Goal: Use online tool/utility: Utilize a website feature to perform a specific function

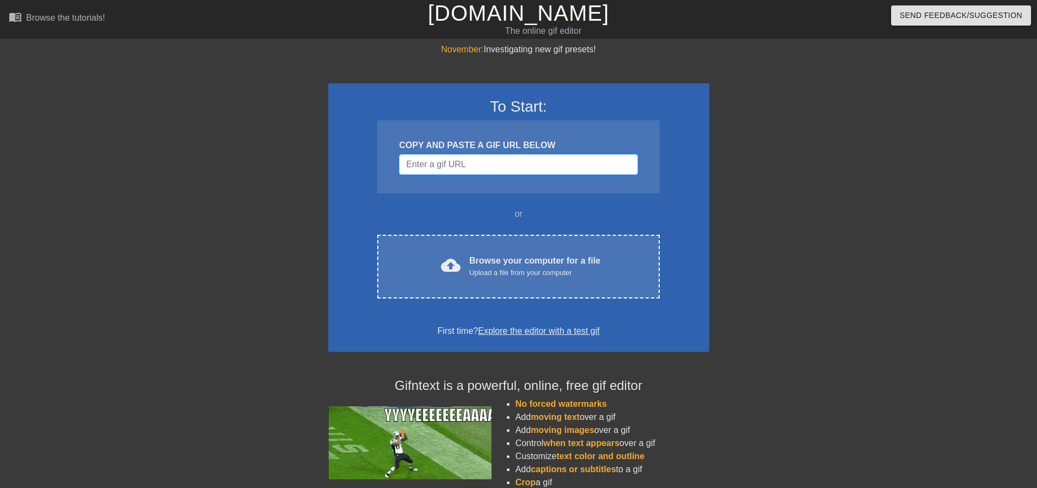
click at [471, 162] on input "Username" at bounding box center [518, 164] width 238 height 21
paste input "https://www.google.com/url?sa=i&url=https%3A%2F%2Ftenor.com%2Fsearch%2Fwwe-gifs…"
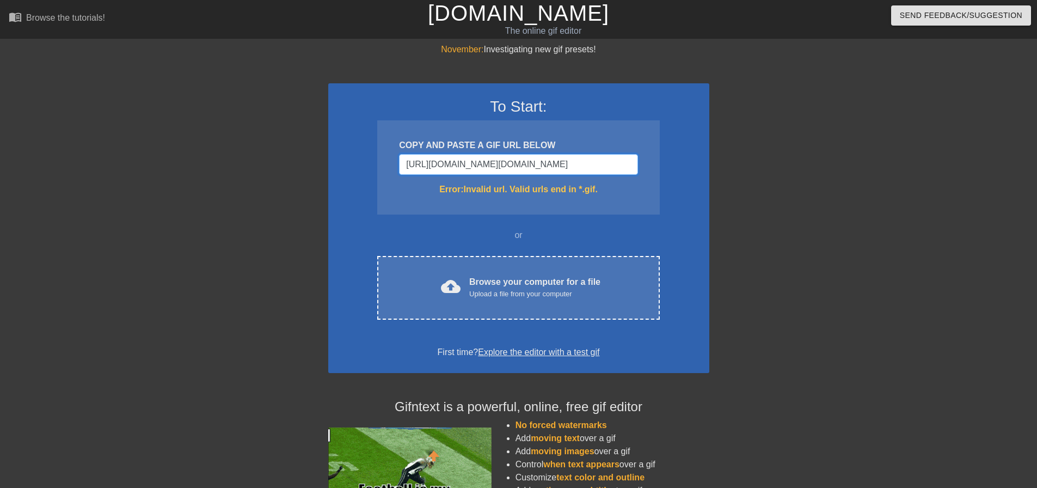
scroll to position [0, 790]
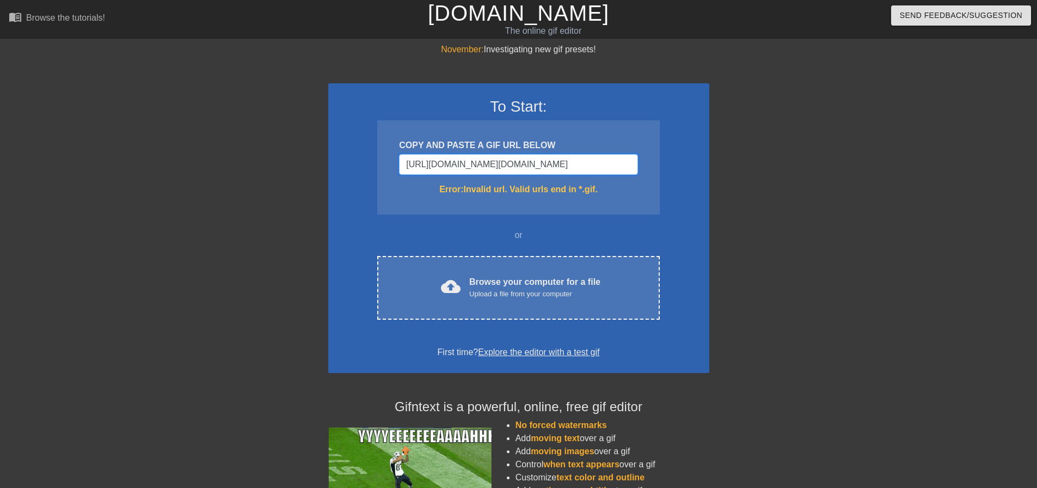
drag, startPoint x: 564, startPoint y: 163, endPoint x: 752, endPoint y: 183, distance: 189.9
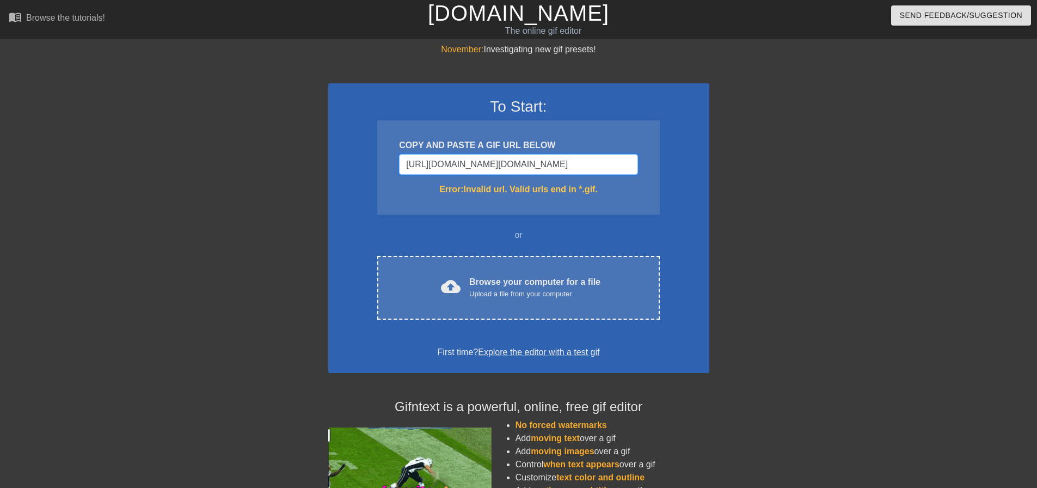
click at [771, 185] on div "November: Investigating new gif presets! To Start: COPY AND PASTE A GIF URL BEL…" at bounding box center [518, 320] width 1037 height 554
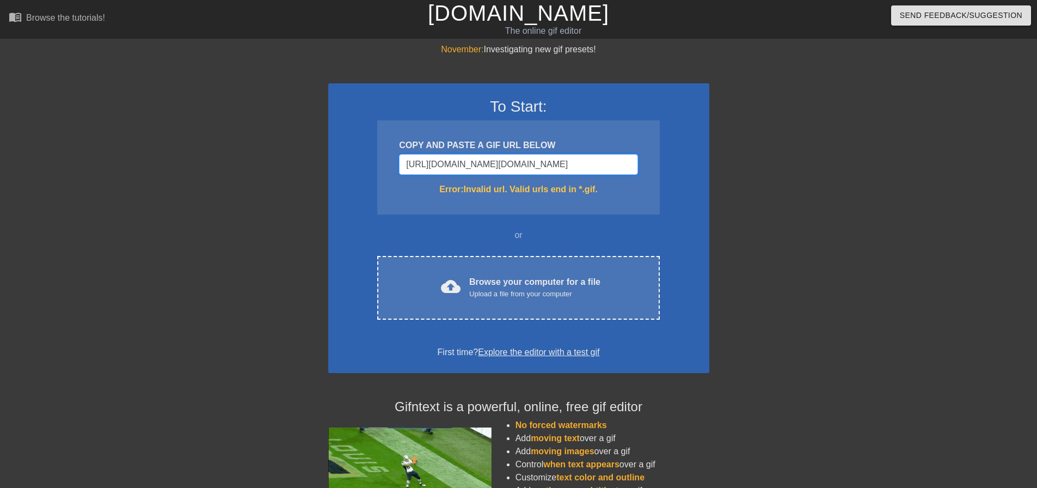
type input "https://www.google.com/url?sa=i&url=https%3A%2F%2Ftenor.com%2Fsearch%2Fwwe-gifs…"
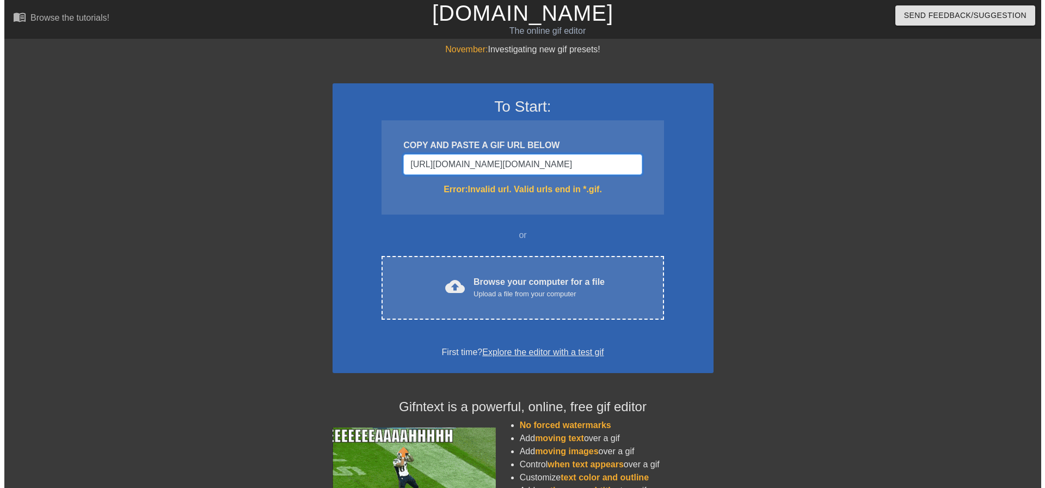
scroll to position [0, 0]
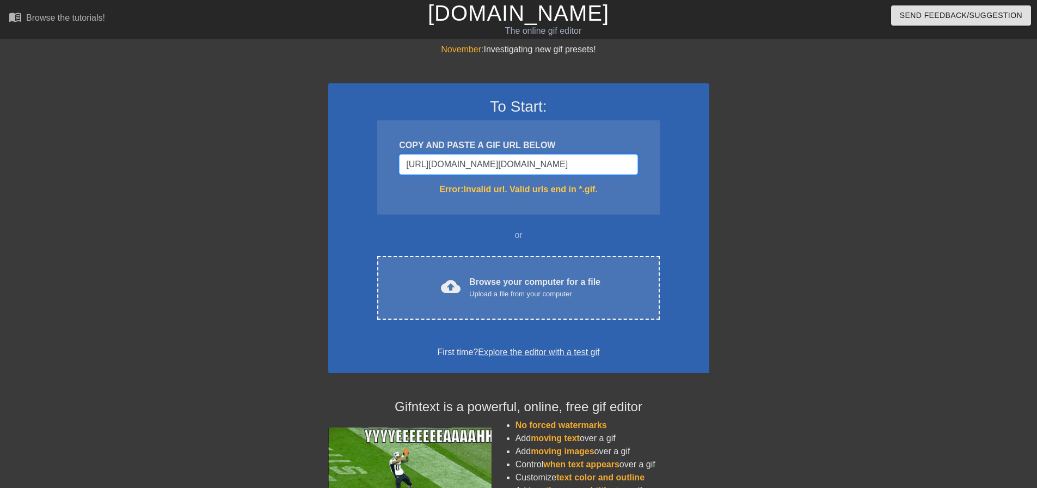
click at [534, 161] on input "https://www.google.com/url?sa=i&url=https%3A%2F%2Ftenor.com%2Fsearch%2Fwwe-gifs…" at bounding box center [518, 164] width 238 height 21
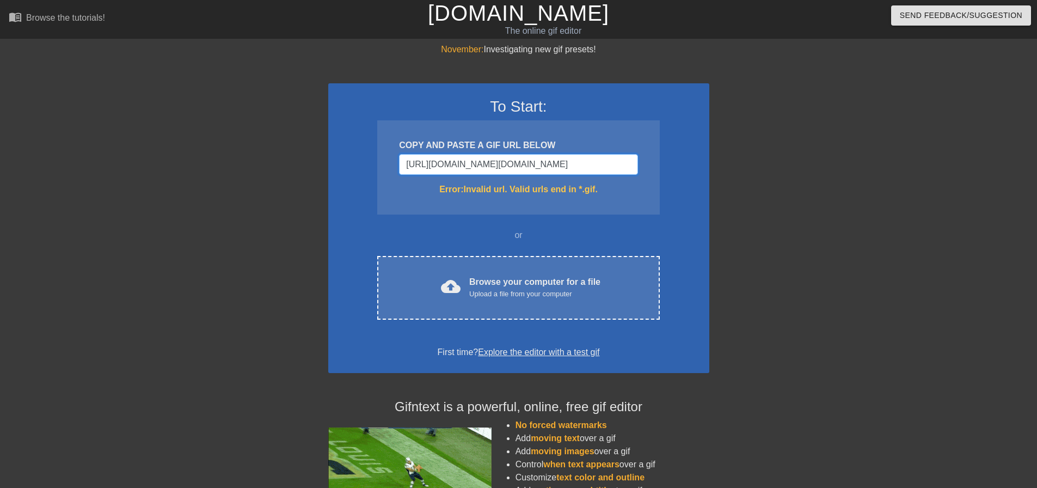
click at [534, 161] on input "https://www.google.com/url?sa=i&url=https%3A%2F%2Ftenor.com%2Fsearch%2Fwwe-gifs…" at bounding box center [518, 164] width 238 height 21
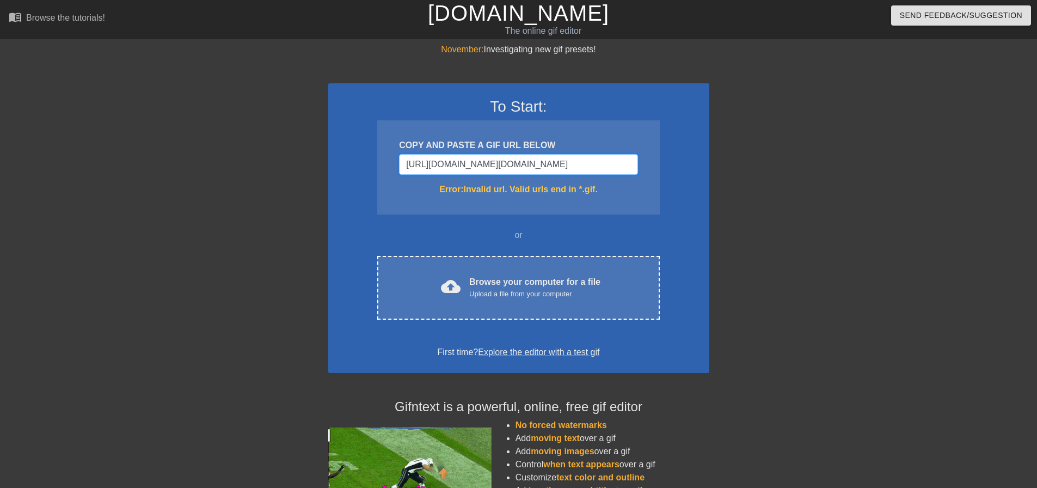
click at [534, 161] on input "https://www.google.com/url?sa=i&url=https%3A%2F%2Ftenor.com%2Fsearch%2Fwwe-gifs…" at bounding box center [518, 164] width 238 height 21
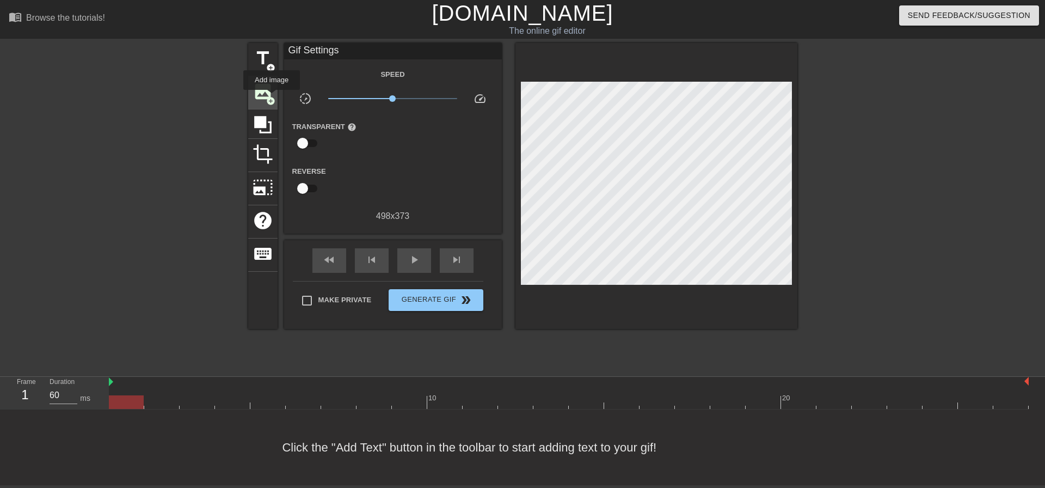
click at [271, 97] on span "add_circle" at bounding box center [270, 100] width 9 height 9
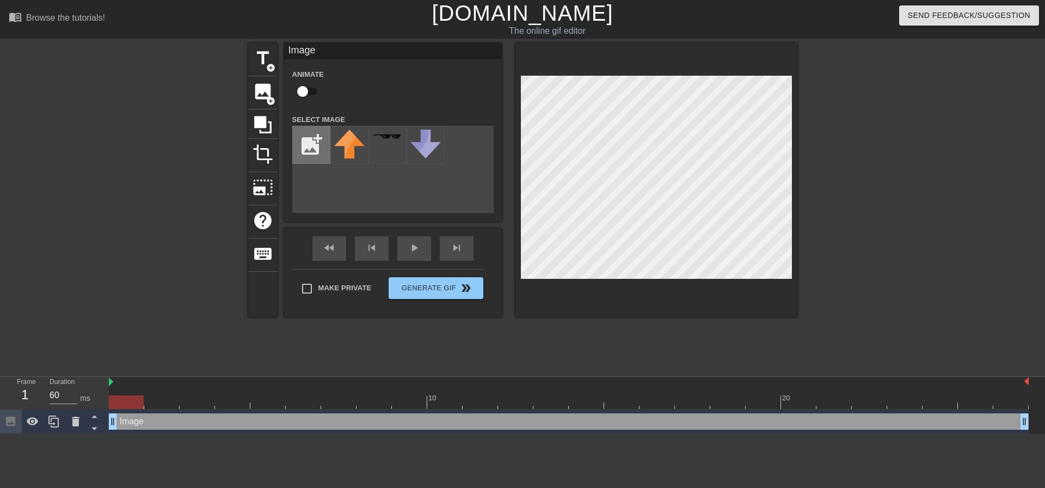
click at [313, 145] on input "file" at bounding box center [311, 144] width 37 height 37
click at [302, 152] on input "file" at bounding box center [311, 144] width 37 height 37
type input "C:\fakepath\1579796892767.jpeg"
click at [345, 145] on img at bounding box center [349, 145] width 30 height 30
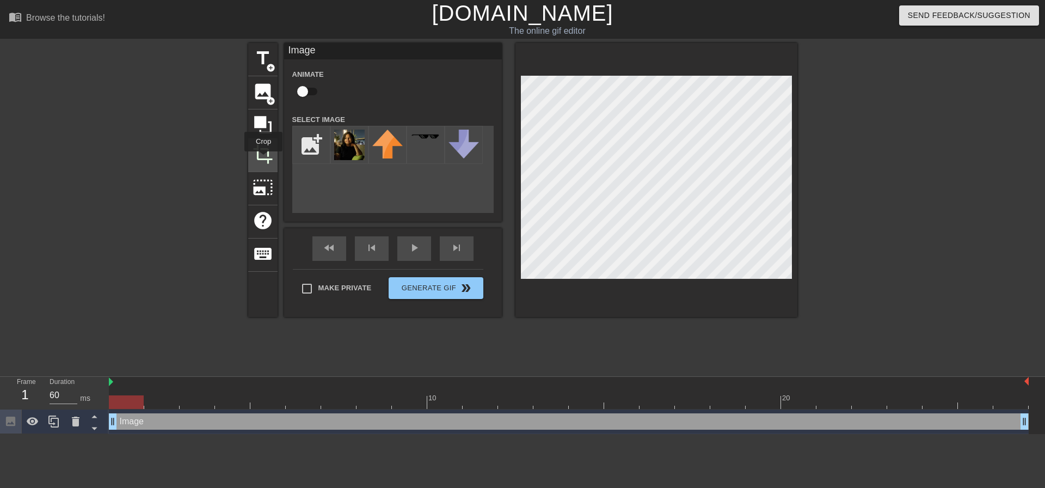
click at [264, 159] on span "crop" at bounding box center [263, 154] width 21 height 21
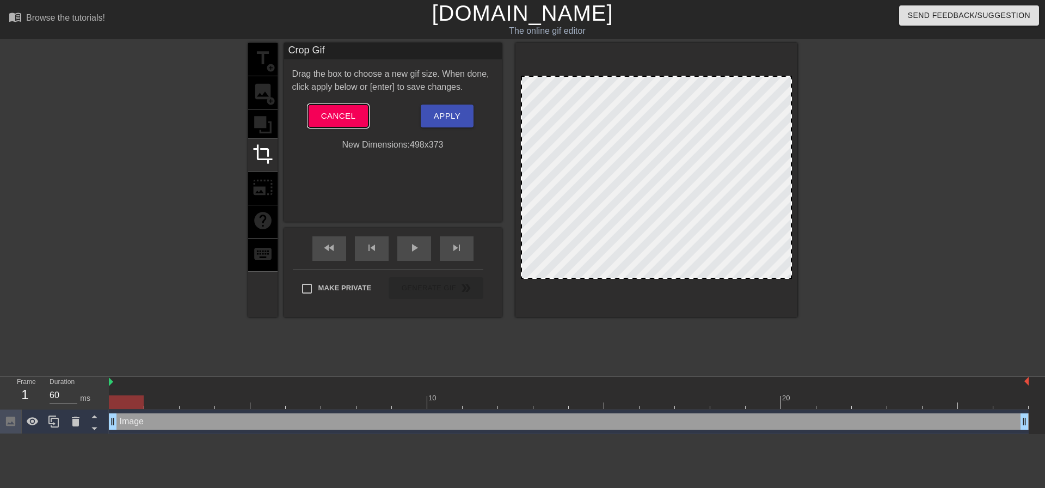
click at [325, 113] on span "Cancel" at bounding box center [338, 116] width 34 height 14
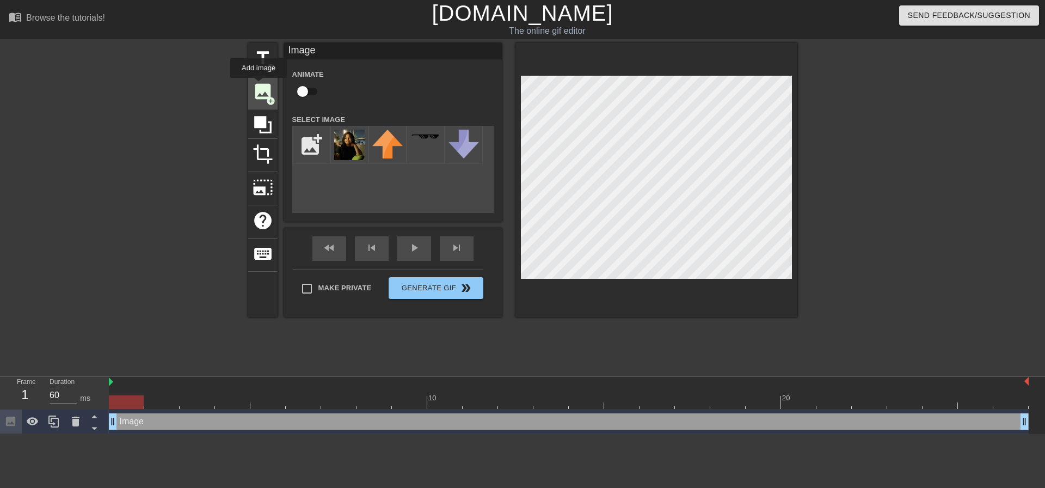
click at [259, 85] on span "image" at bounding box center [263, 91] width 21 height 21
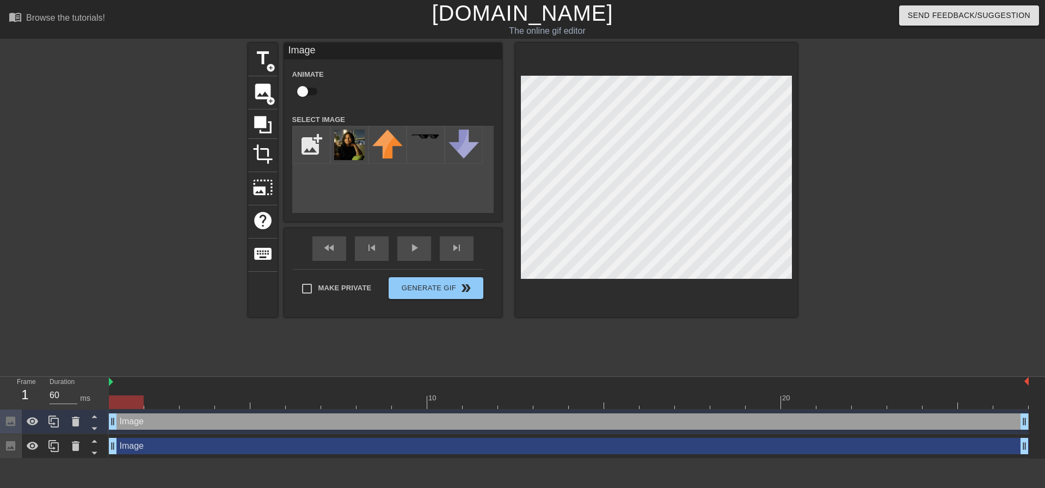
click at [517, 424] on div "menu_book Browse the tutorials! Gifntext.com The online gif editor Send Feedbac…" at bounding box center [522, 229] width 1045 height 458
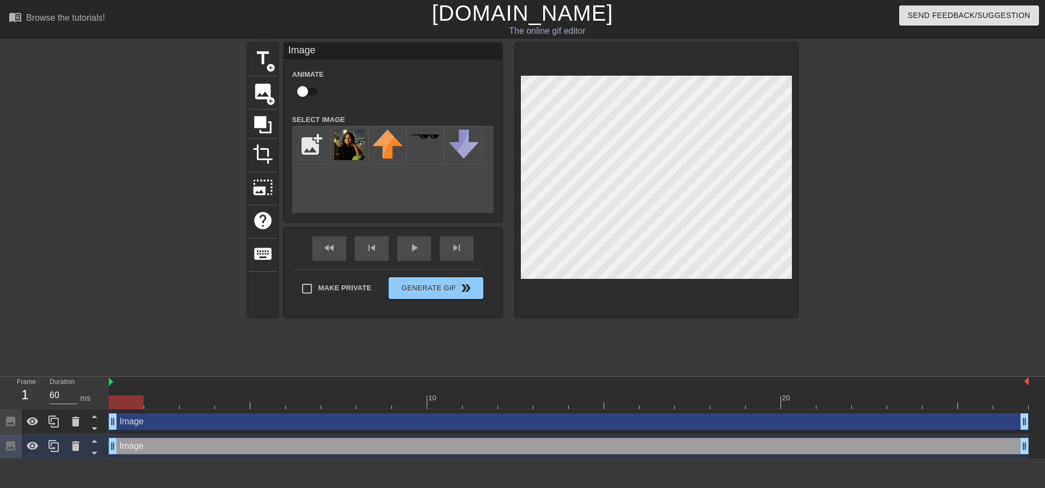
click at [586, 400] on div "menu_book Browse the tutorials! Gifntext.com The online gif editor Send Feedbac…" at bounding box center [522, 229] width 1045 height 458
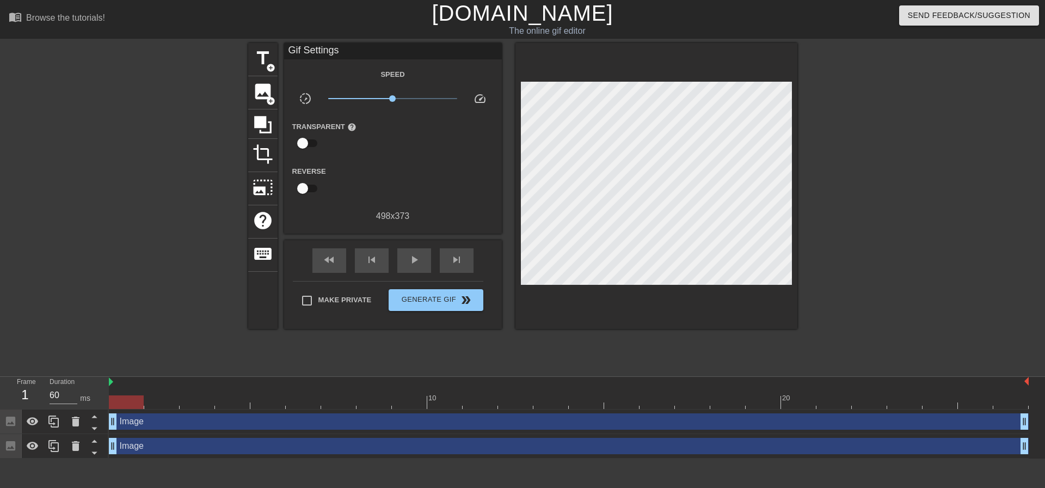
click at [886, 329] on div at bounding box center [892, 206] width 163 height 327
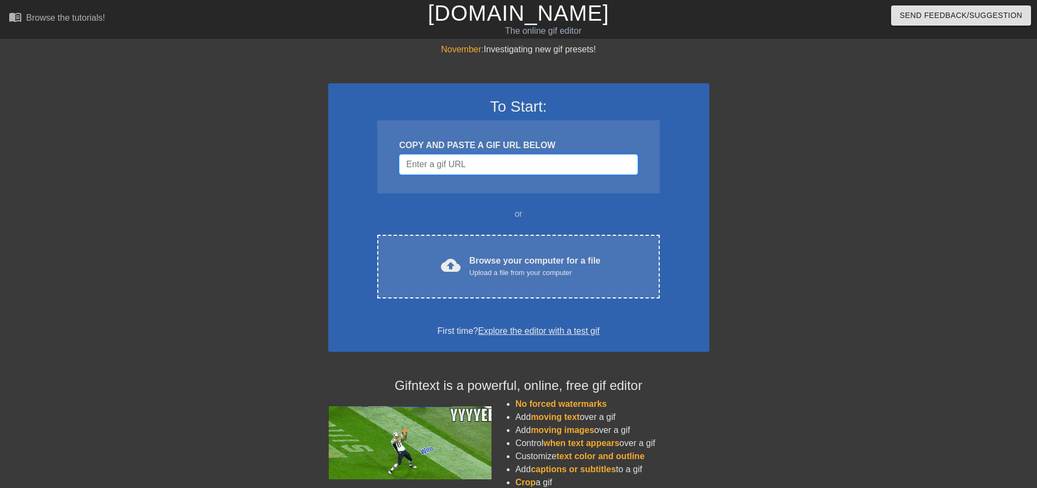
click at [497, 161] on input "Username" at bounding box center [518, 164] width 238 height 21
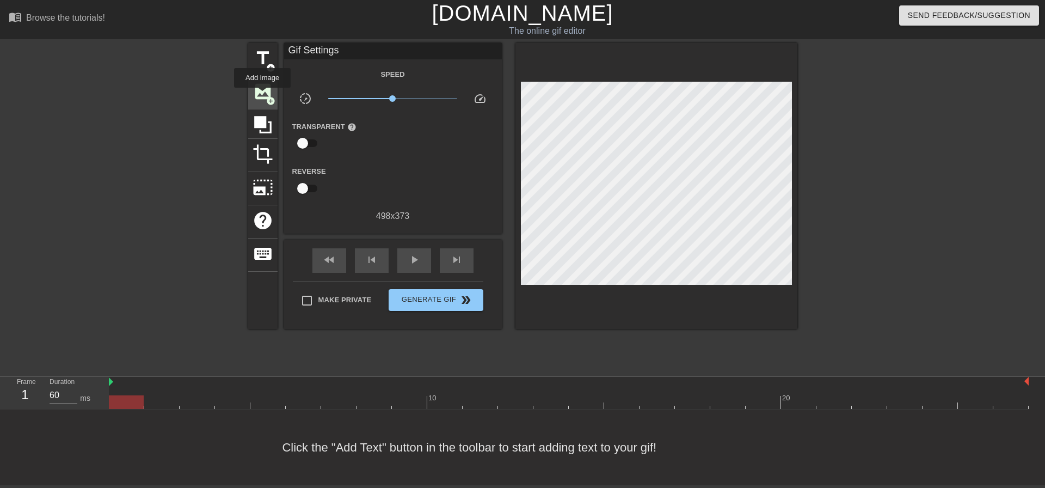
click at [263, 95] on span "image" at bounding box center [263, 91] width 21 height 21
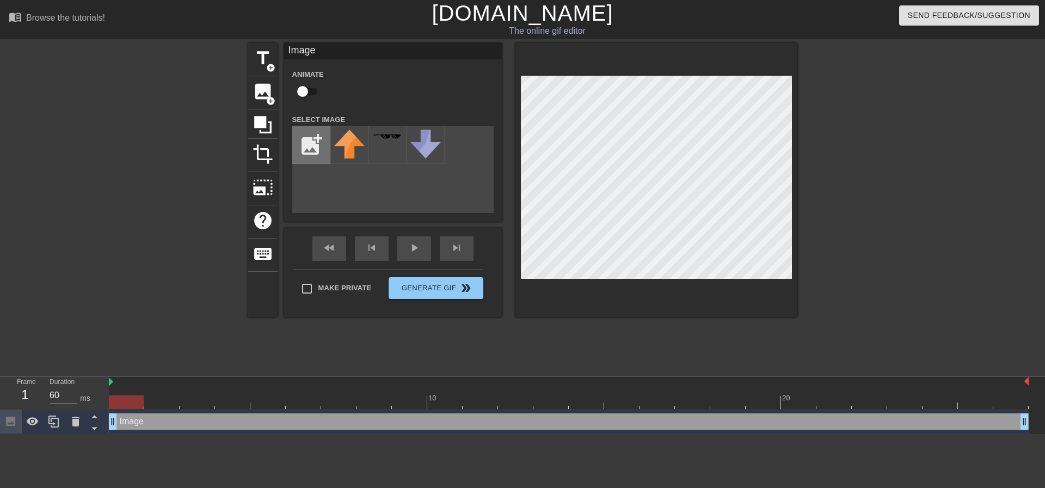
click at [304, 153] on input "file" at bounding box center [311, 144] width 37 height 37
click at [317, 144] on input "file" at bounding box center [311, 144] width 37 height 37
type input "C:\fakepath\yogini.jpg"
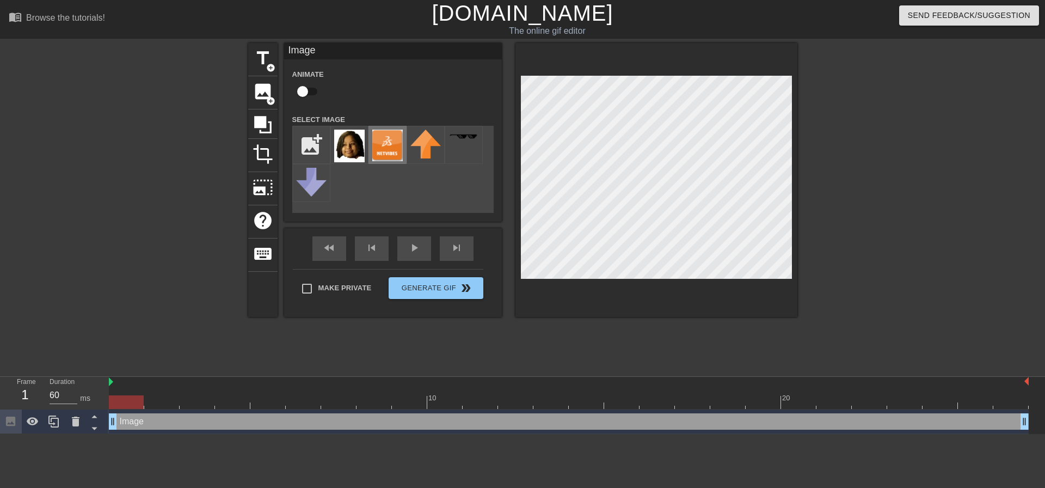
click at [397, 151] on img at bounding box center [387, 146] width 30 height 32
click at [344, 145] on img at bounding box center [349, 146] width 30 height 33
click at [389, 146] on img at bounding box center [387, 146] width 30 height 32
click at [313, 91] on input "checkbox" at bounding box center [303, 91] width 62 height 21
checkbox input "true"
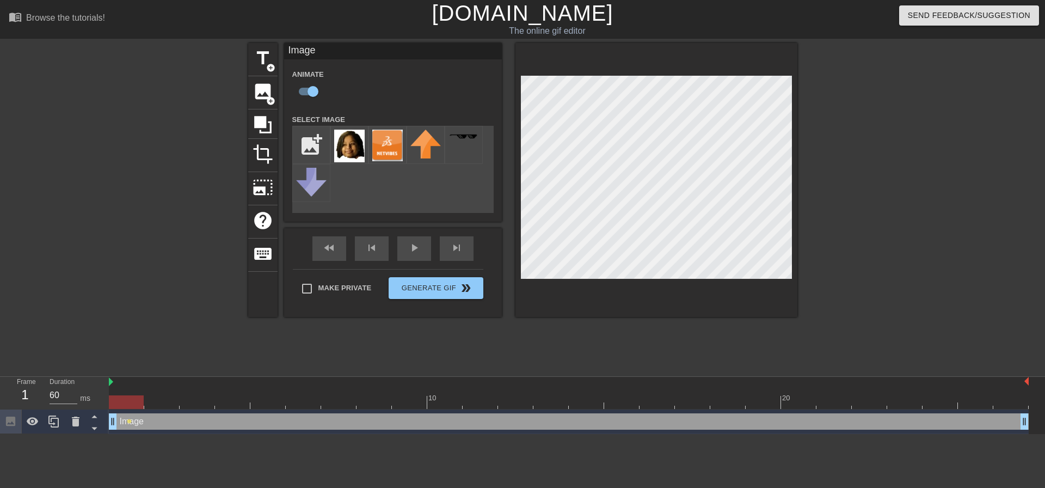
click at [359, 193] on div "add_photo_alternate" at bounding box center [392, 169] width 201 height 87
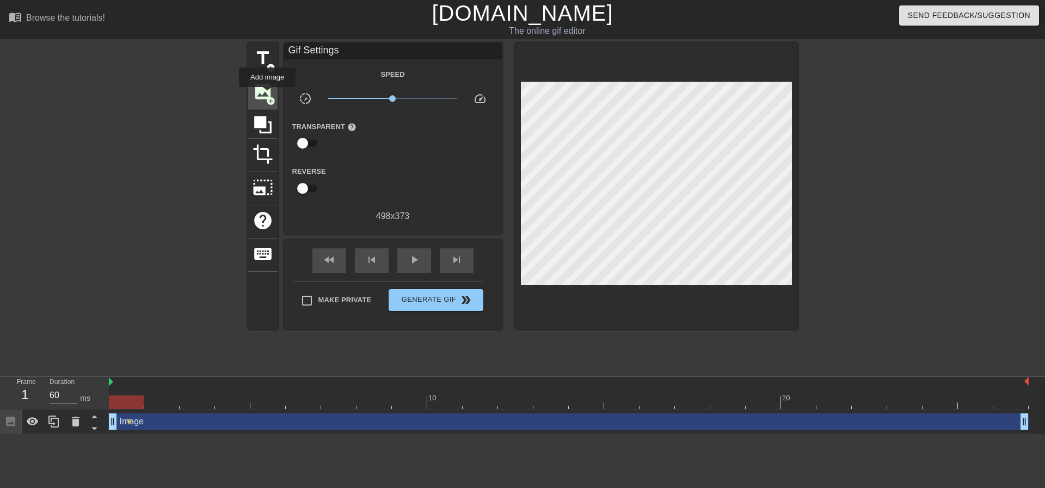
click at [268, 95] on span "image" at bounding box center [263, 91] width 21 height 21
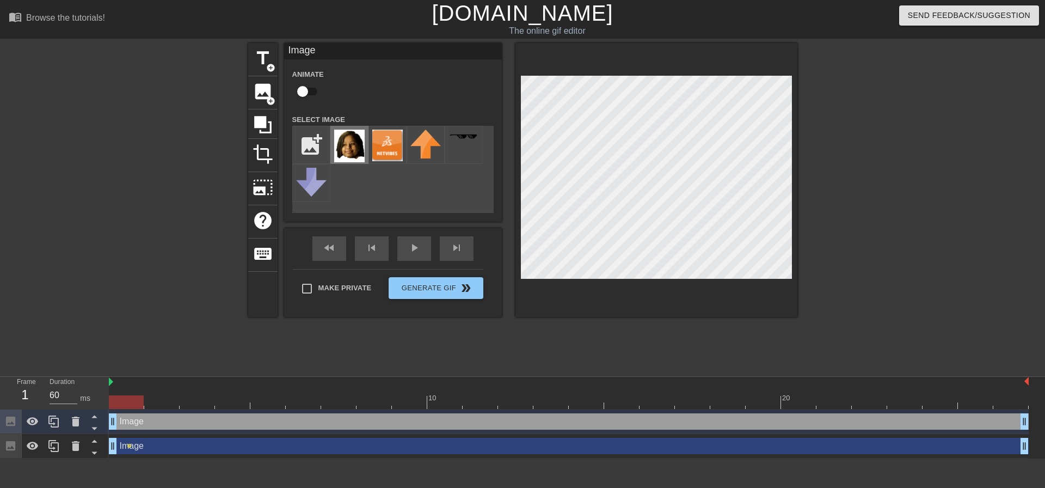
click at [351, 137] on img at bounding box center [349, 146] width 30 height 33
click at [314, 89] on input "checkbox" at bounding box center [303, 91] width 62 height 21
checkbox input "true"
click at [406, 250] on div "play_arrow" at bounding box center [414, 248] width 34 height 25
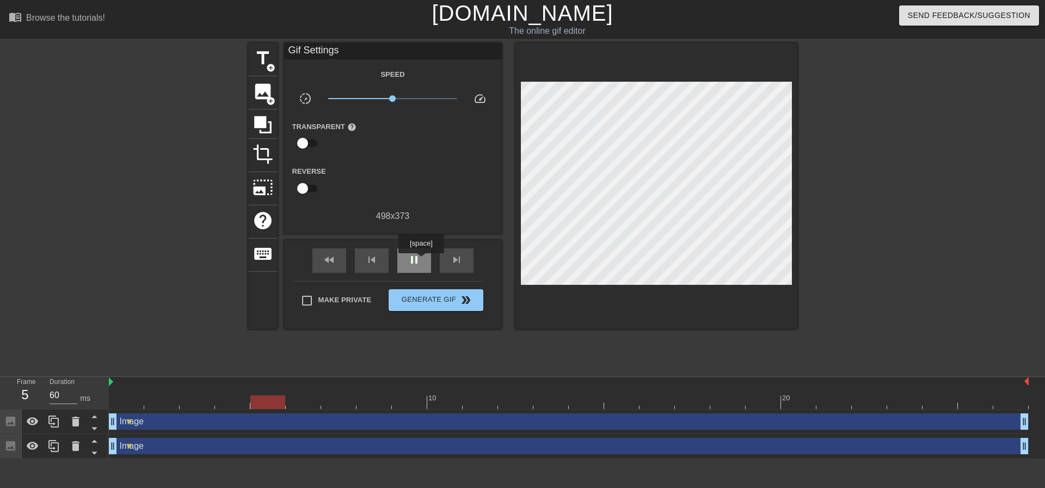
click at [421, 261] on div "pause" at bounding box center [414, 260] width 34 height 25
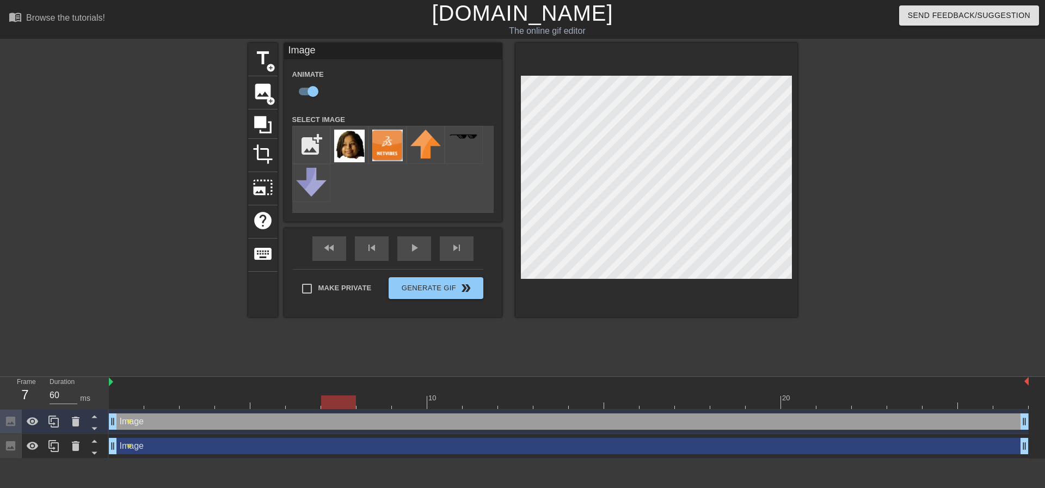
click at [339, 395] on div at bounding box center [338, 395] width 35 height 14
click at [339, 403] on div at bounding box center [338, 402] width 35 height 14
click at [261, 116] on icon at bounding box center [262, 124] width 17 height 17
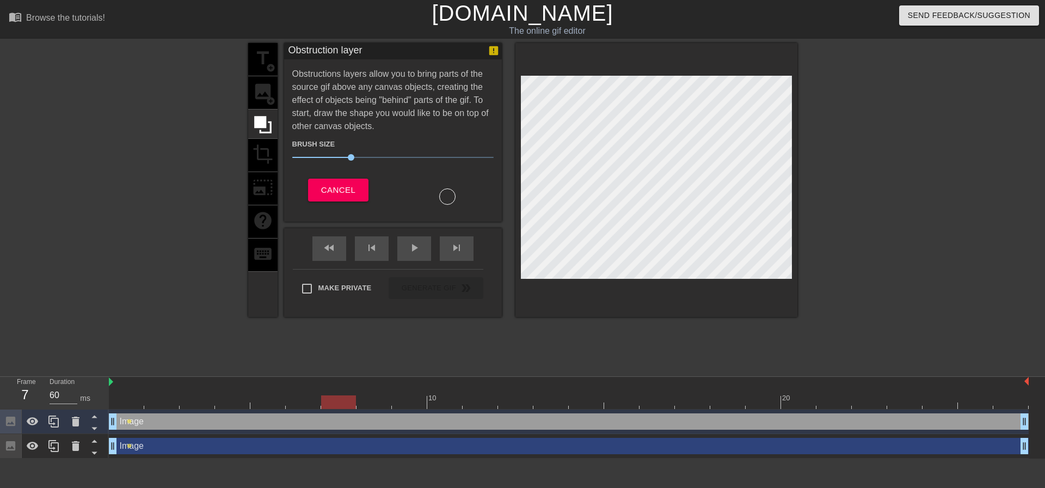
click at [251, 146] on div "title add_circle image add_circle crop photo_size_select_large help keyboard" at bounding box center [262, 180] width 29 height 274
click at [262, 155] on div "title add_circle image add_circle crop photo_size_select_large help keyboard" at bounding box center [262, 180] width 29 height 274
click at [261, 120] on icon at bounding box center [262, 124] width 17 height 17
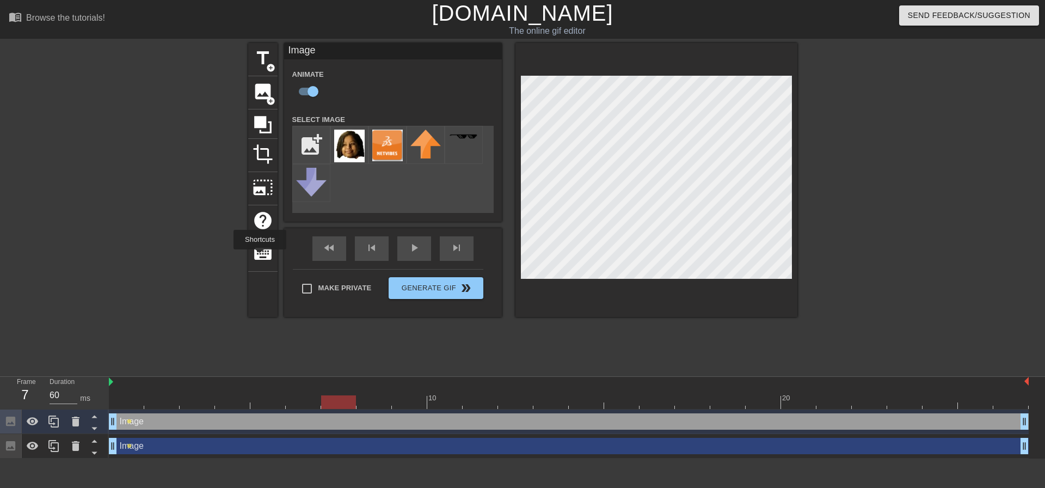
click at [185, 255] on div at bounding box center [153, 206] width 163 height 327
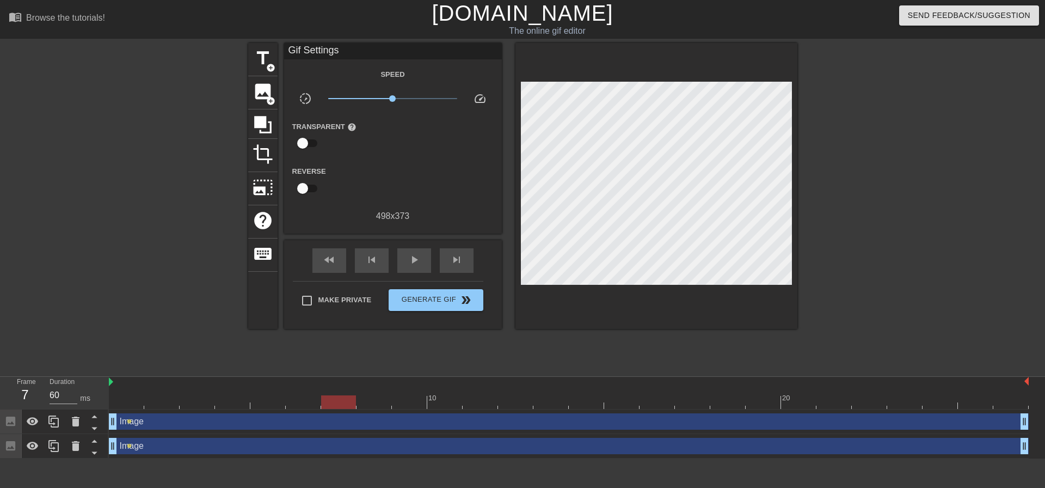
click at [142, 424] on div "Image drag_handle drag_handle" at bounding box center [569, 421] width 920 height 16
click at [153, 352] on div at bounding box center [153, 206] width 163 height 327
click at [276, 117] on div at bounding box center [262, 123] width 29 height 29
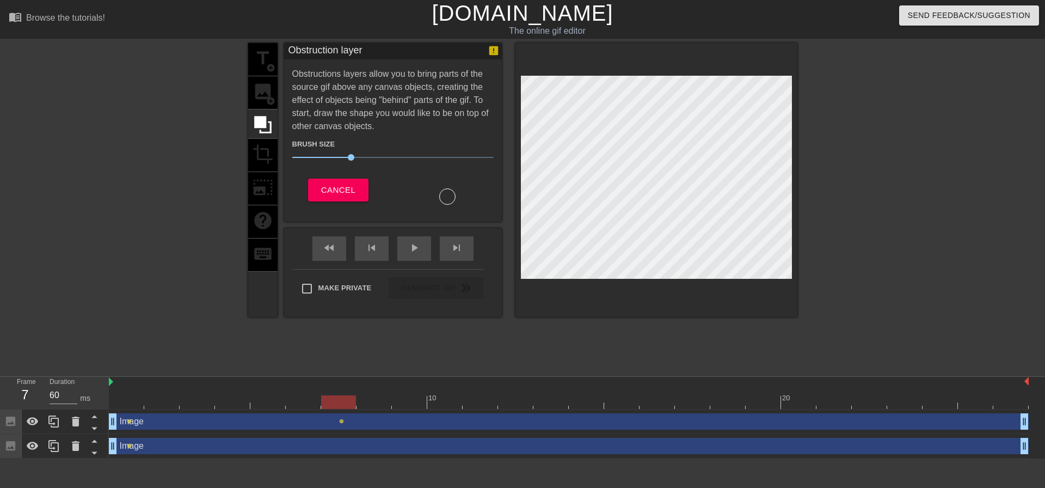
click at [271, 86] on div "title add_circle image add_circle crop photo_size_select_large help keyboard" at bounding box center [262, 180] width 29 height 274
click at [354, 196] on span "Cancel" at bounding box center [338, 190] width 34 height 14
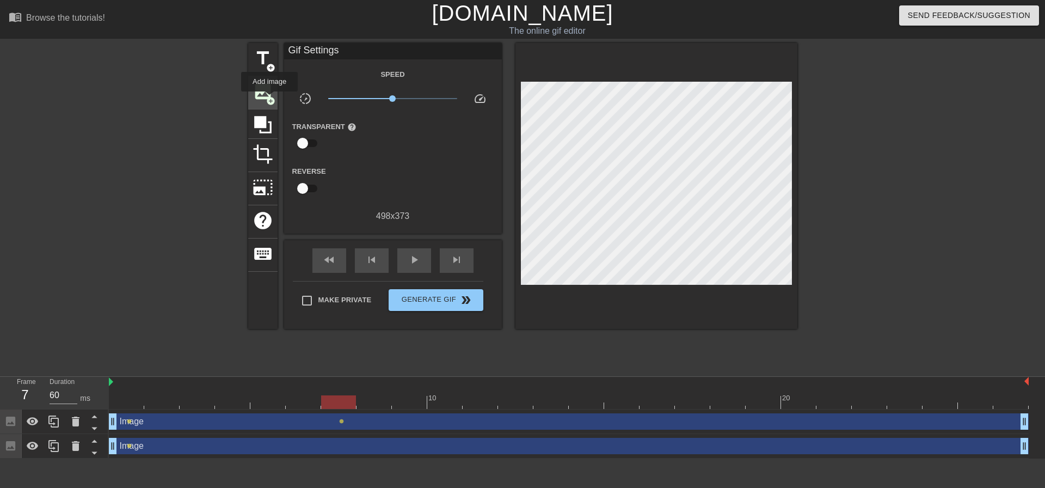
click at [270, 99] on span "add_circle" at bounding box center [270, 100] width 9 height 9
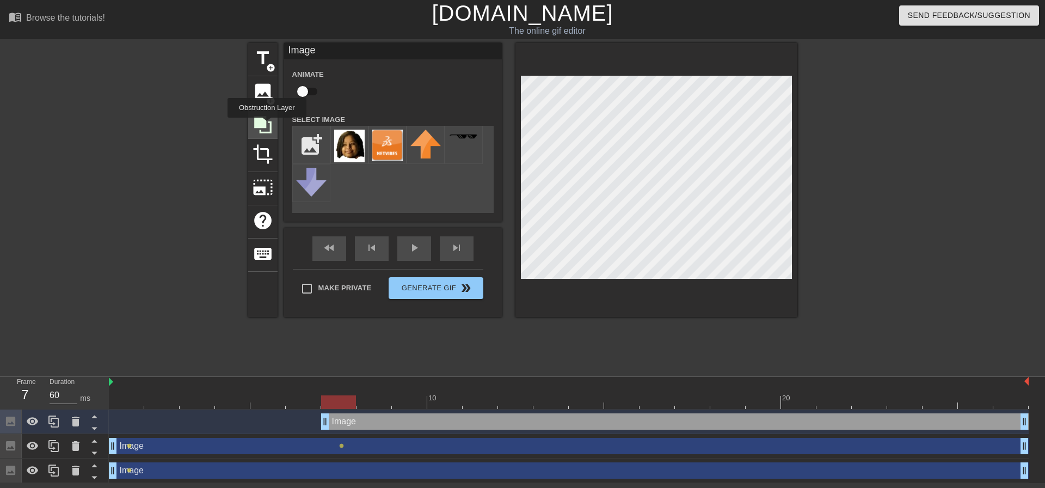
click at [267, 125] on icon at bounding box center [263, 124] width 21 height 21
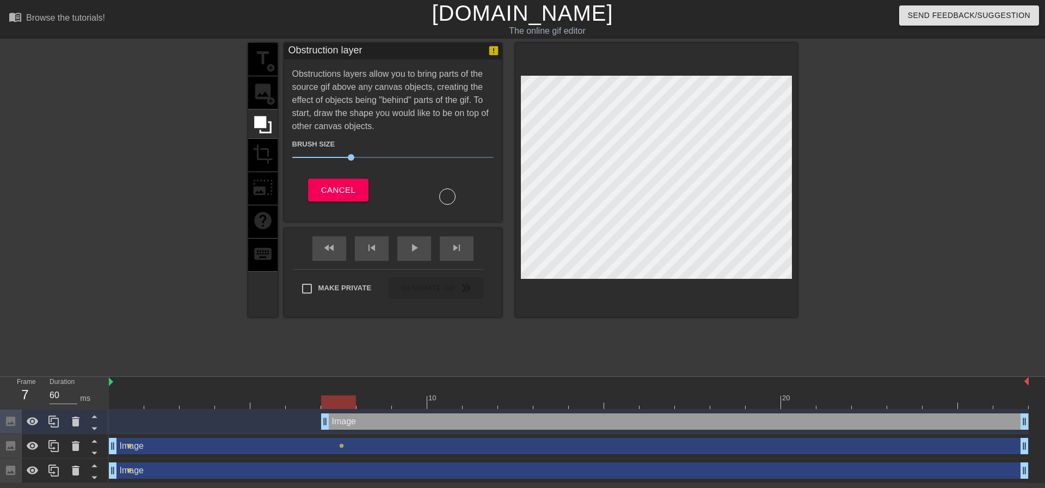
click at [266, 97] on div "title add_circle image add_circle crop photo_size_select_large help keyboard" at bounding box center [262, 180] width 29 height 274
click at [259, 93] on div "title add_circle image add_circle crop photo_size_select_large help keyboard" at bounding box center [262, 180] width 29 height 274
click at [333, 183] on span "Cancel" at bounding box center [338, 190] width 34 height 14
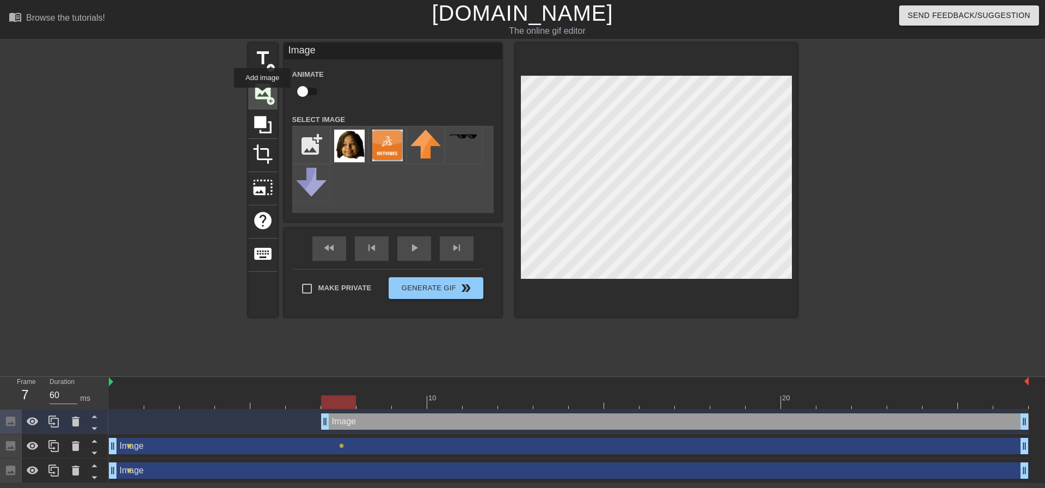
click at [263, 95] on span "image" at bounding box center [263, 91] width 21 height 21
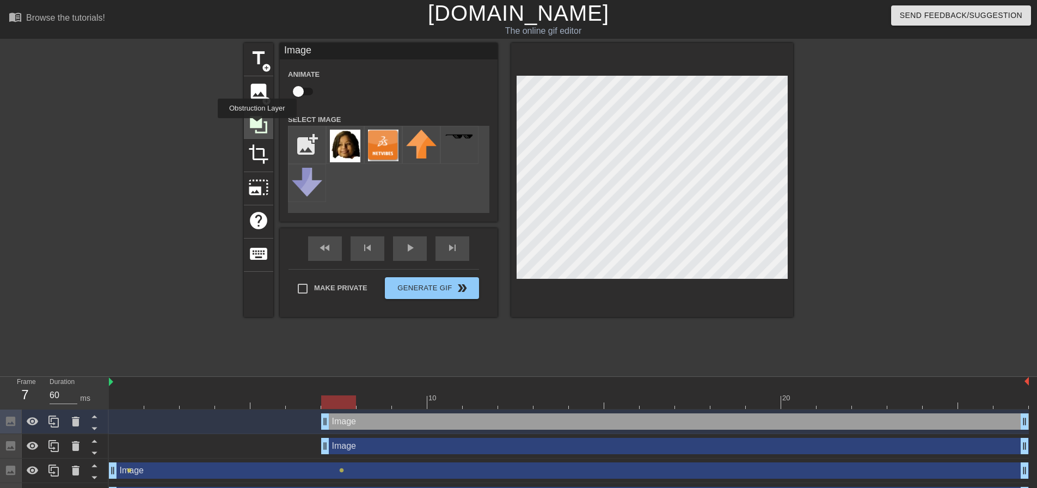
click at [258, 126] on icon at bounding box center [258, 124] width 17 height 17
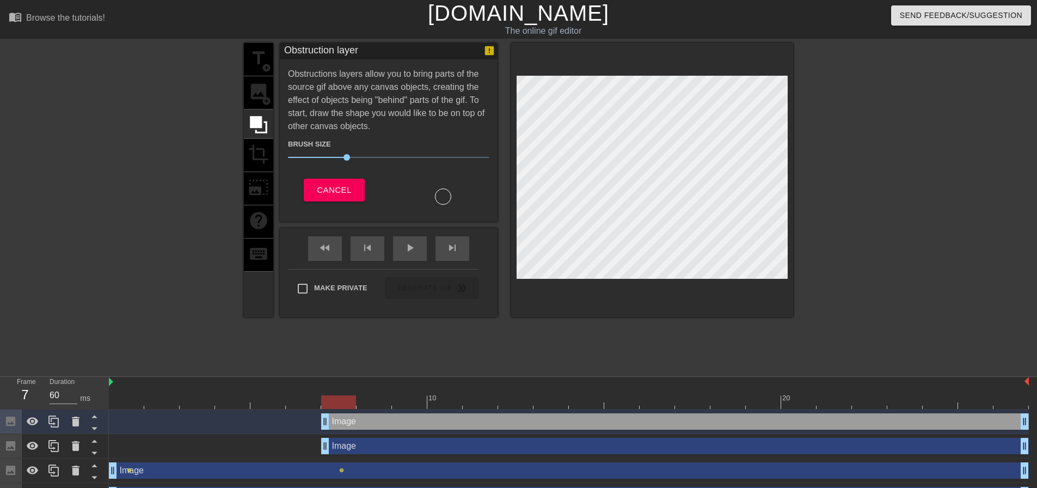
click at [262, 89] on div "title add_circle image add_circle crop photo_size_select_large help keyboard" at bounding box center [258, 180] width 29 height 274
click at [345, 184] on span "Cancel" at bounding box center [334, 190] width 34 height 14
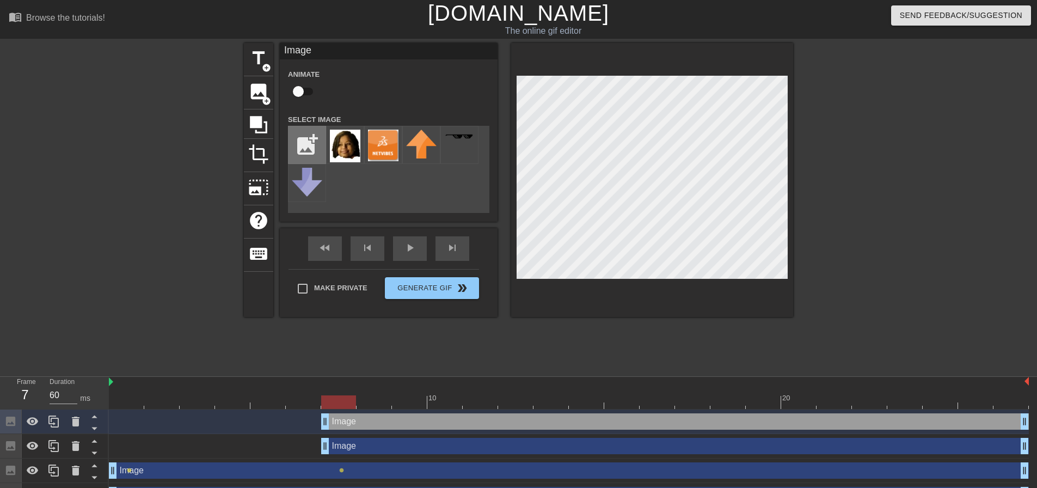
click at [310, 152] on input "file" at bounding box center [307, 144] width 37 height 37
click at [599, 318] on div "title add_circle image add_circle crop photo_size_select_large help keyboard Im…" at bounding box center [518, 206] width 549 height 327
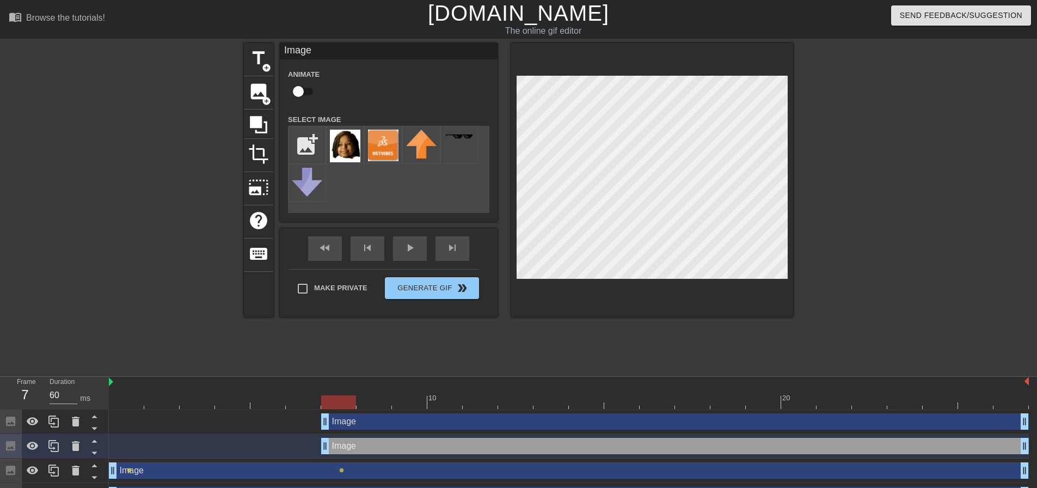
click at [636, 302] on div at bounding box center [652, 180] width 282 height 274
click at [595, 326] on div "title add_circle image add_circle crop photo_size_select_large help keyboard Im…" at bounding box center [518, 206] width 549 height 327
click at [693, 291] on div at bounding box center [652, 180] width 282 height 274
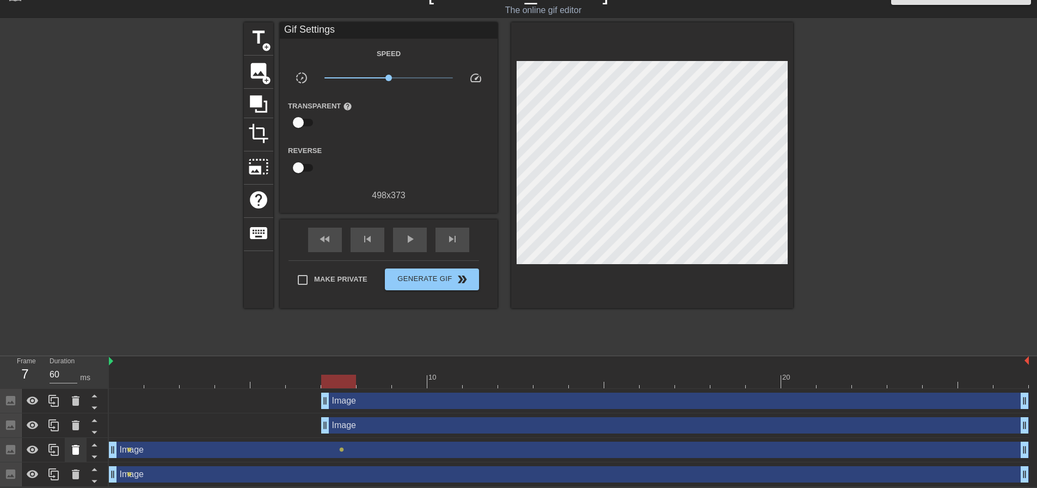
click at [78, 443] on icon at bounding box center [75, 449] width 13 height 13
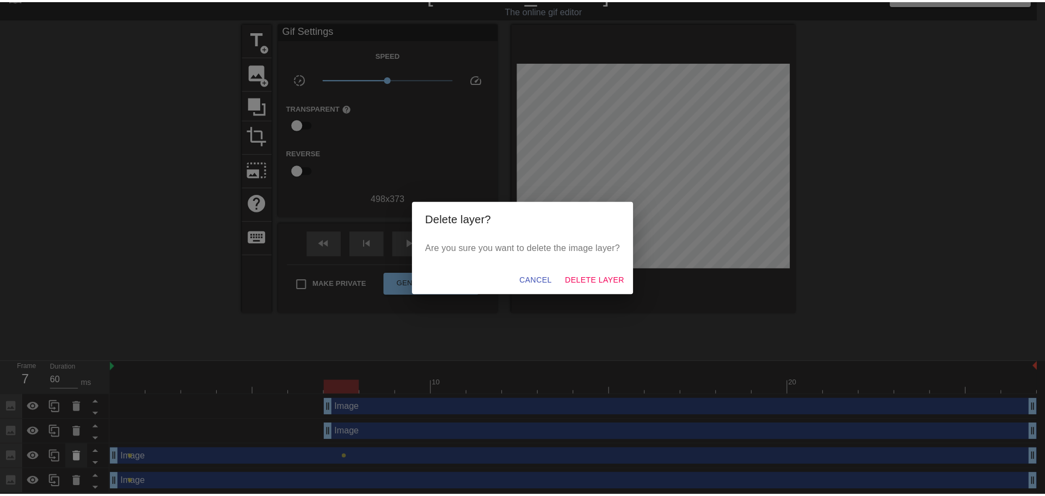
scroll to position [14, 0]
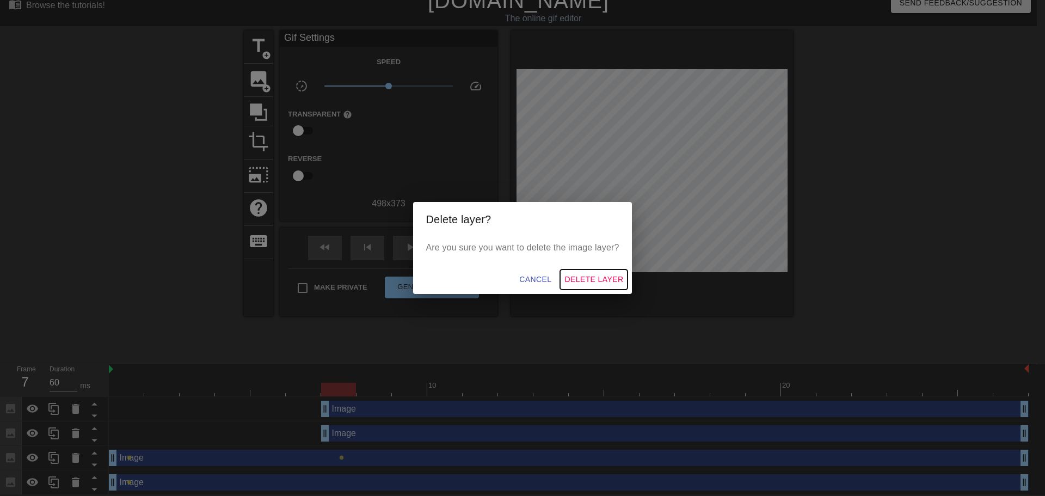
click at [590, 280] on span "Delete Layer" at bounding box center [594, 280] width 59 height 14
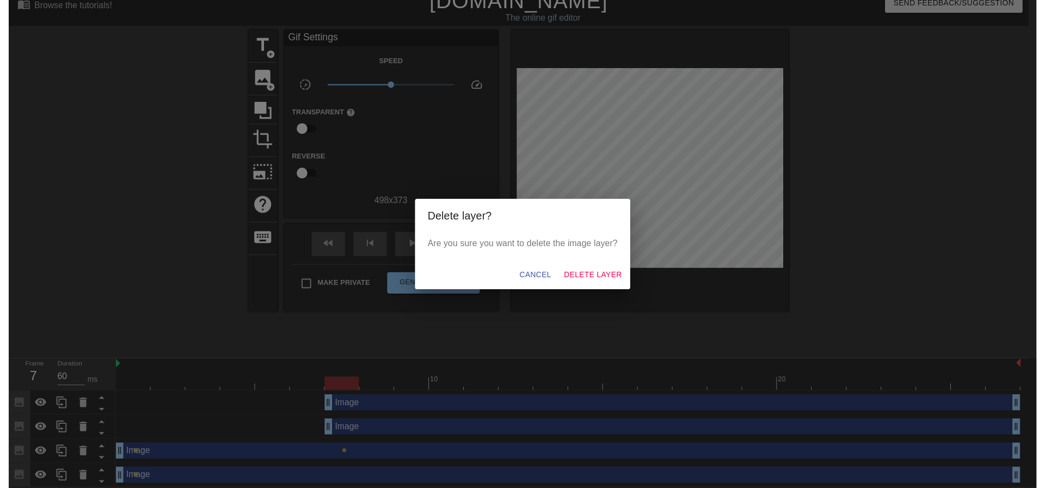
scroll to position [0, 0]
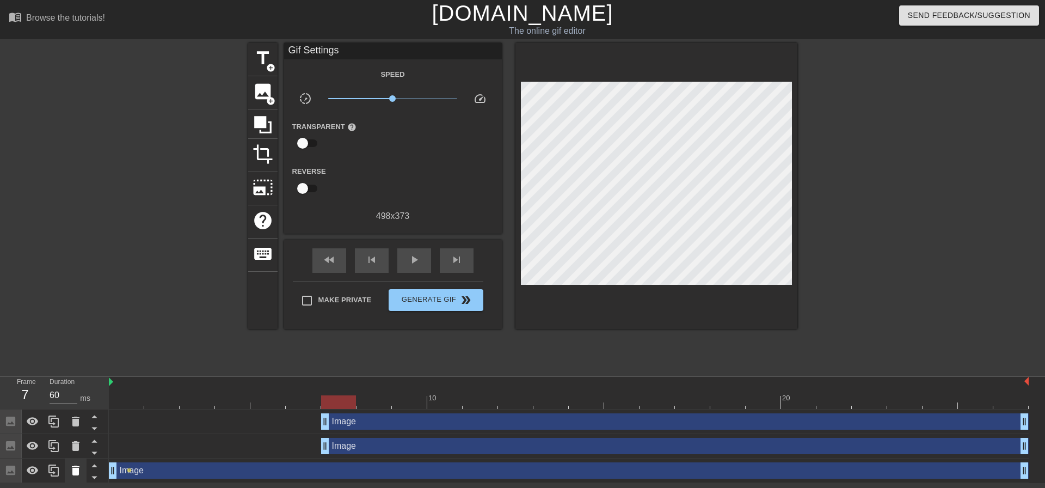
click at [71, 471] on icon at bounding box center [75, 470] width 13 height 13
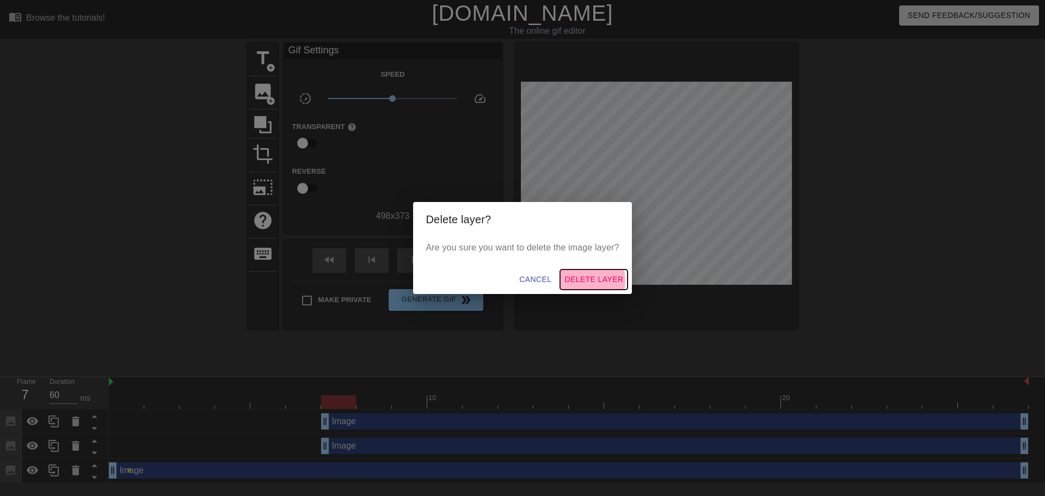
click at [583, 280] on span "Delete Layer" at bounding box center [594, 280] width 59 height 14
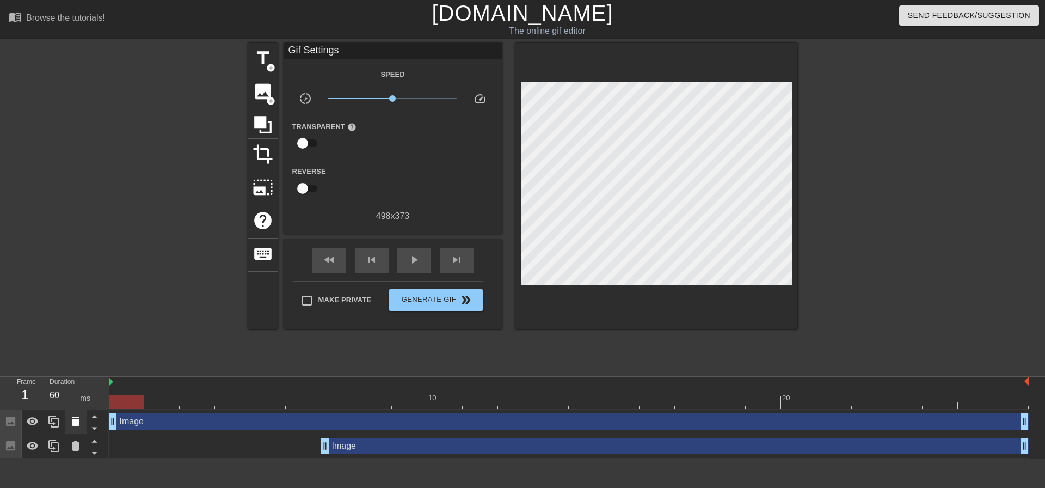
drag, startPoint x: 325, startPoint y: 422, endPoint x: 76, endPoint y: 428, distance: 249.4
click at [76, 428] on div "Frame 1 Duration 60 ms 10 20 Image drag_handle drag_handle Image drag_handle dr…" at bounding box center [522, 418] width 1045 height 82
drag, startPoint x: 325, startPoint y: 445, endPoint x: 110, endPoint y: 454, distance: 214.7
click at [171, 334] on div at bounding box center [153, 206] width 163 height 327
click at [112, 383] on img at bounding box center [111, 381] width 4 height 9
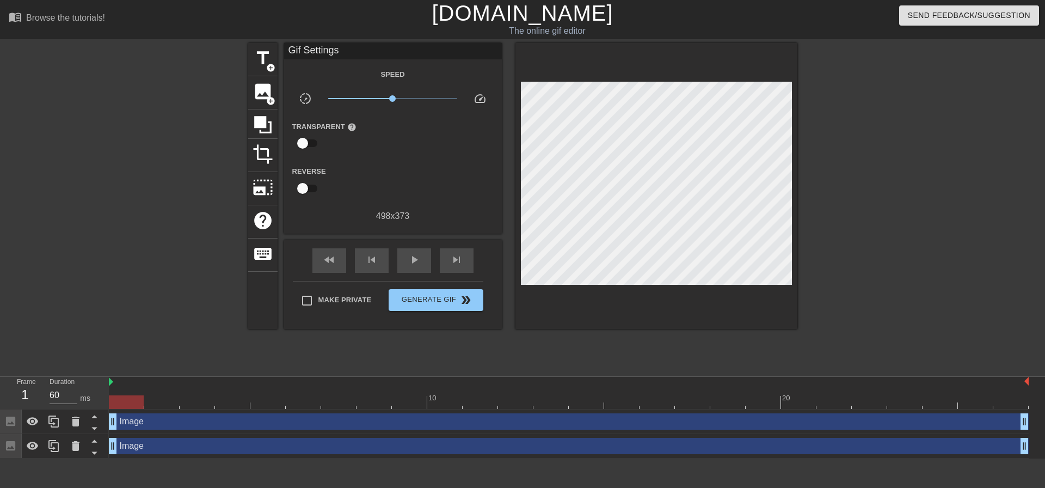
click at [145, 424] on div "Image drag_handle drag_handle" at bounding box center [569, 421] width 920 height 16
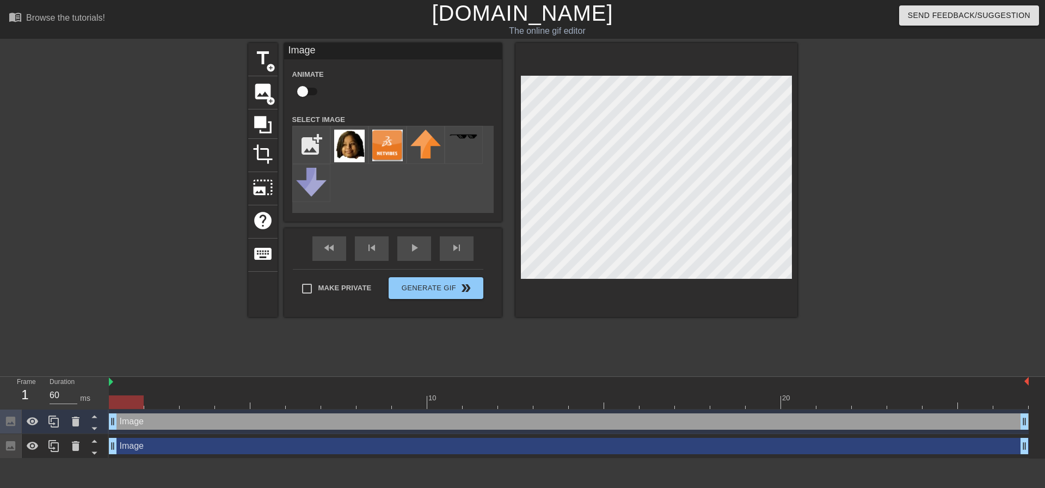
click at [146, 443] on div "Image drag_handle drag_handle" at bounding box center [569, 446] width 920 height 16
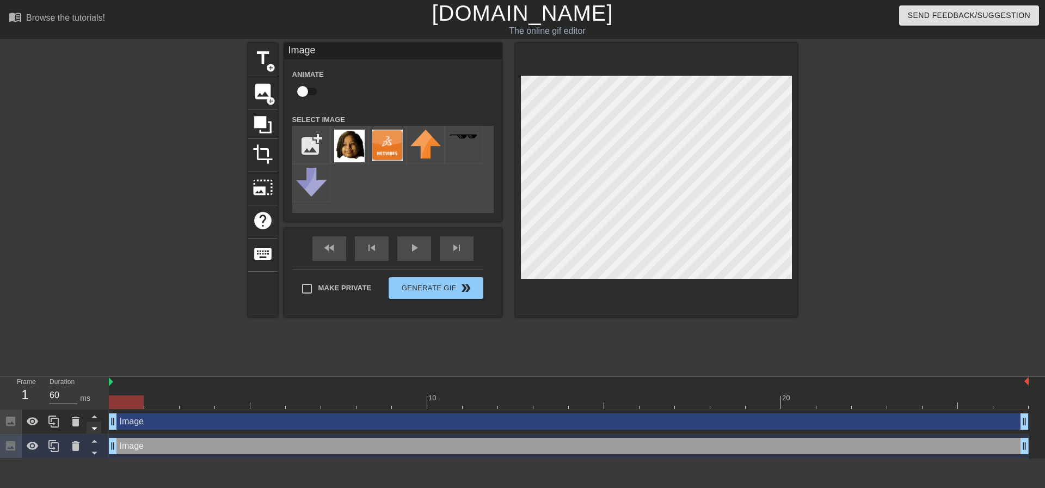
drag, startPoint x: 114, startPoint y: 425, endPoint x: 93, endPoint y: 427, distance: 20.8
click at [93, 427] on div "Frame 1 Duration 60 ms 10 20 Image drag_handle drag_handle Image drag_handle dr…" at bounding box center [522, 418] width 1045 height 82
click at [16, 426] on icon at bounding box center [10, 421] width 13 height 13
click at [13, 440] on icon at bounding box center [10, 445] width 13 height 13
click at [33, 422] on icon at bounding box center [33, 421] width 12 height 8
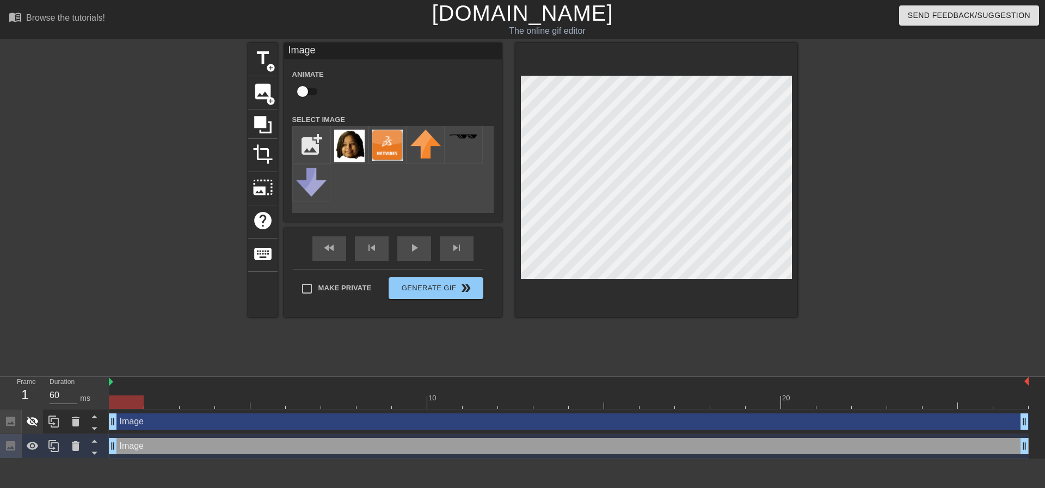
click at [35, 424] on icon at bounding box center [32, 421] width 13 height 13
click at [98, 417] on icon at bounding box center [95, 416] width 14 height 14
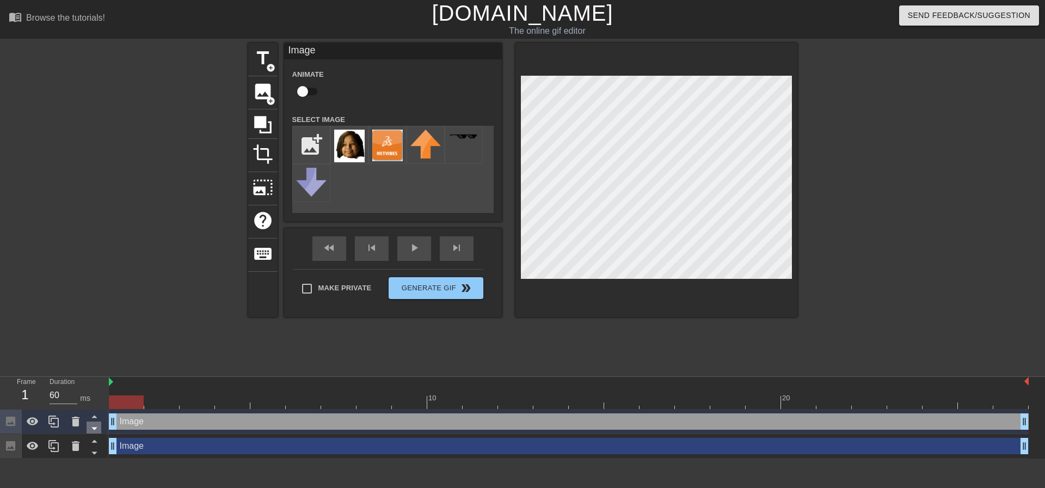
click at [97, 425] on icon at bounding box center [95, 428] width 14 height 14
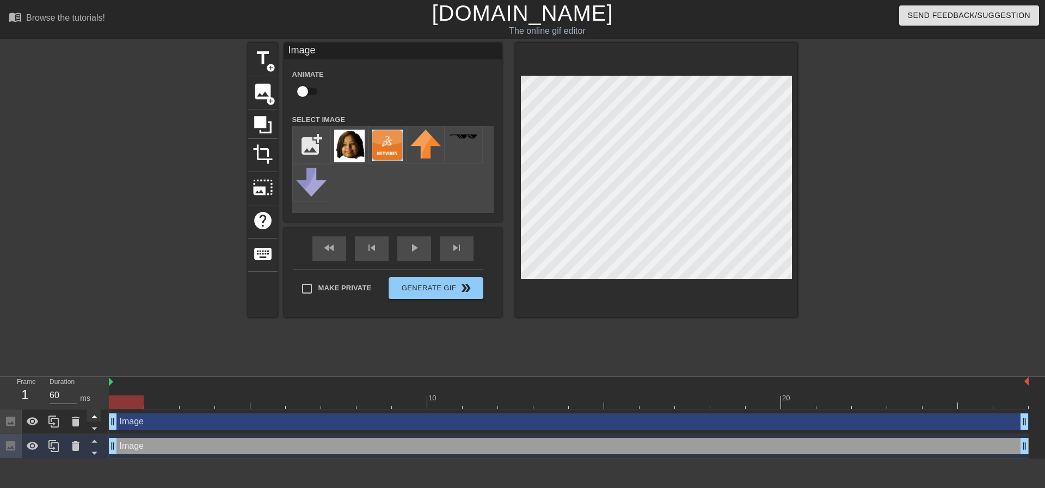
click at [95, 418] on icon at bounding box center [93, 416] width 5 height 3
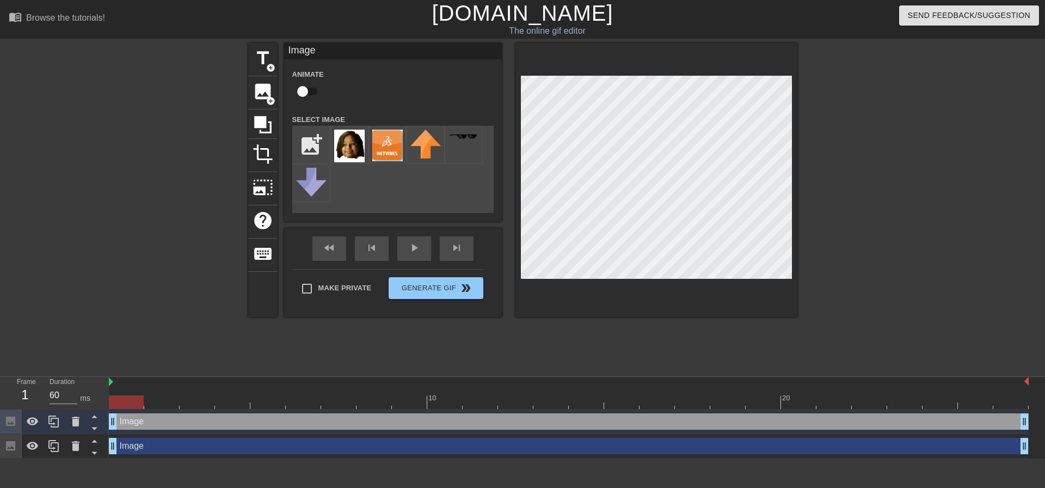
click at [137, 402] on div at bounding box center [126, 402] width 35 height 14
drag, startPoint x: 123, startPoint y: 401, endPoint x: 93, endPoint y: 408, distance: 30.7
click at [93, 408] on div "Frame 1 Duration 60 ms 10 20 Image drag_handle drag_handle Image drag_handle dr…" at bounding box center [522, 418] width 1045 height 82
click at [155, 424] on div "Image drag_handle drag_handle" at bounding box center [569, 421] width 920 height 16
drag, startPoint x: 126, startPoint y: 401, endPoint x: 91, endPoint y: 403, distance: 34.9
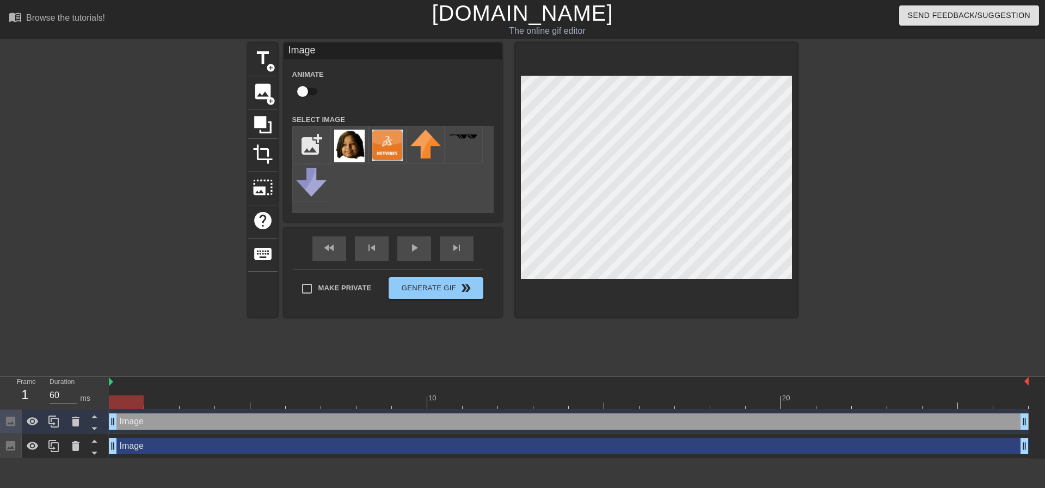
click at [91, 403] on div "Frame 1 Duration 60 ms 10 20 Image drag_handle drag_handle Image drag_handle dr…" at bounding box center [522, 418] width 1045 height 82
click at [134, 418] on div "Image drag_handle drag_handle" at bounding box center [569, 421] width 920 height 16
click at [133, 421] on div "Image drag_handle drag_handle" at bounding box center [569, 421] width 920 height 16
drag, startPoint x: 113, startPoint y: 419, endPoint x: -41, endPoint y: 424, distance: 154.2
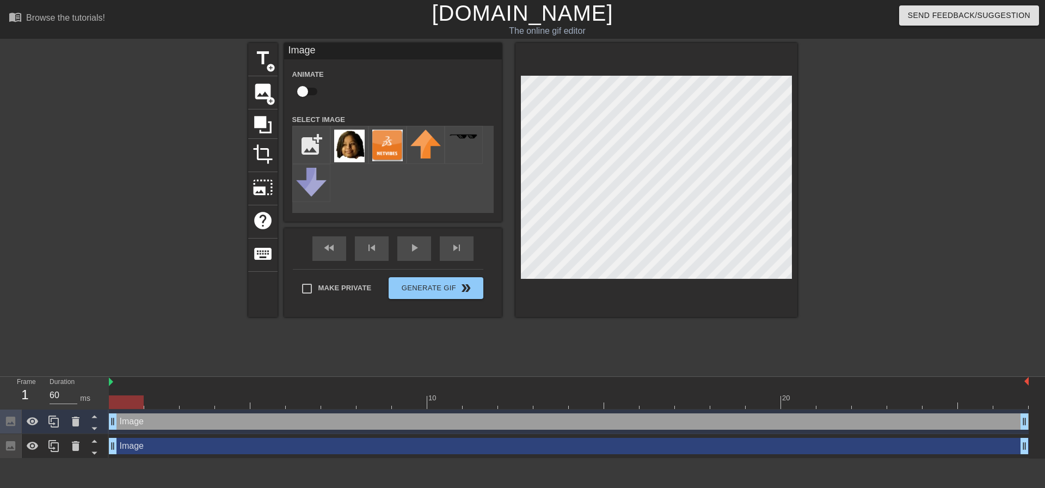
click at [0, 424] on html "menu_book Browse the tutorials! [DOMAIN_NAME] The online gif editor Send Feedba…" at bounding box center [522, 229] width 1045 height 458
drag, startPoint x: 1024, startPoint y: 422, endPoint x: 1045, endPoint y: 417, distance: 21.4
click at [1037, 417] on div "Image drag_handle drag_handle Image drag_handle drag_handle" at bounding box center [577, 433] width 936 height 49
click at [78, 419] on icon at bounding box center [75, 421] width 13 height 13
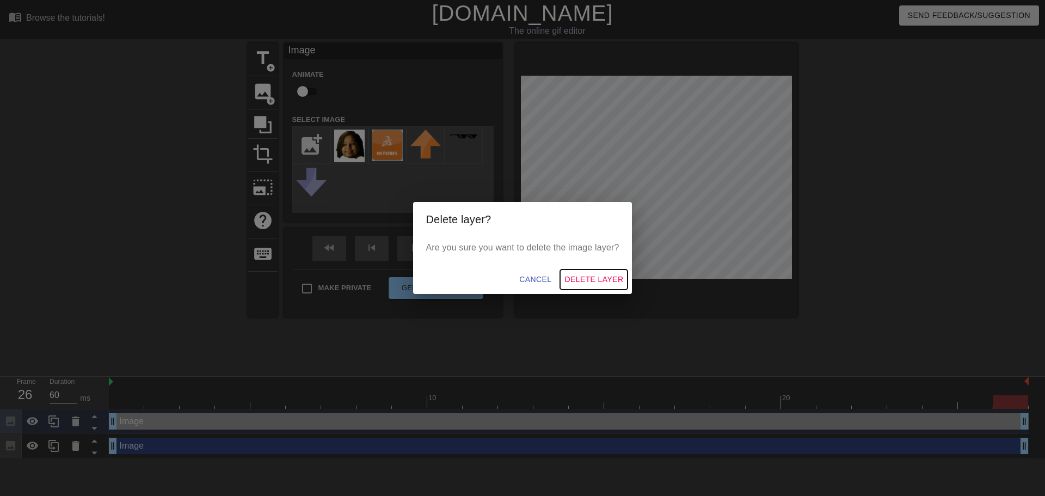
click at [571, 283] on span "Delete Layer" at bounding box center [594, 280] width 59 height 14
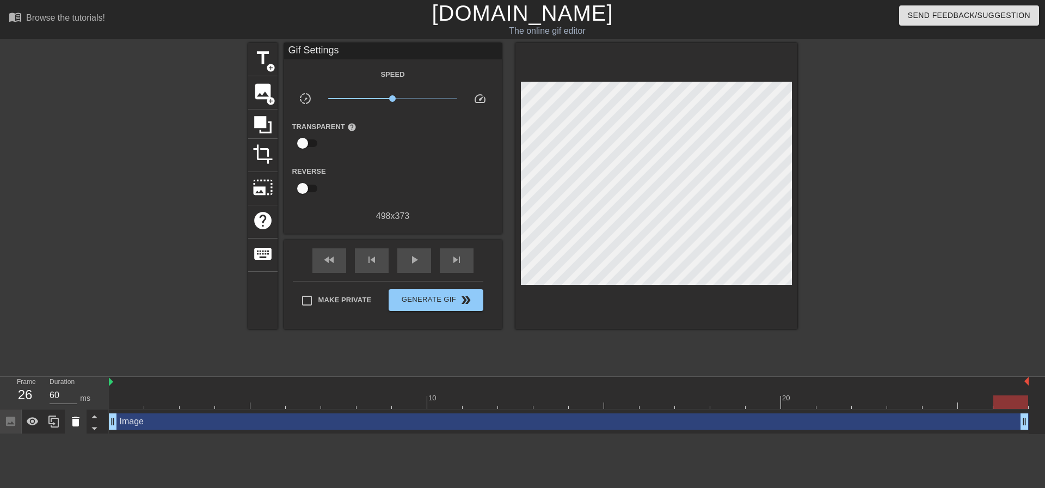
click at [74, 418] on icon at bounding box center [76, 422] width 8 height 10
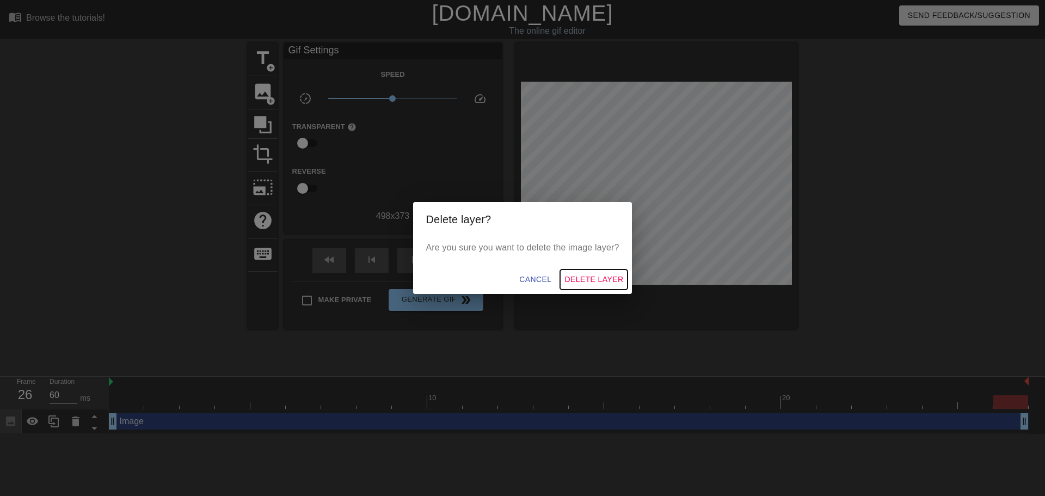
click at [593, 273] on span "Delete Layer" at bounding box center [594, 280] width 59 height 14
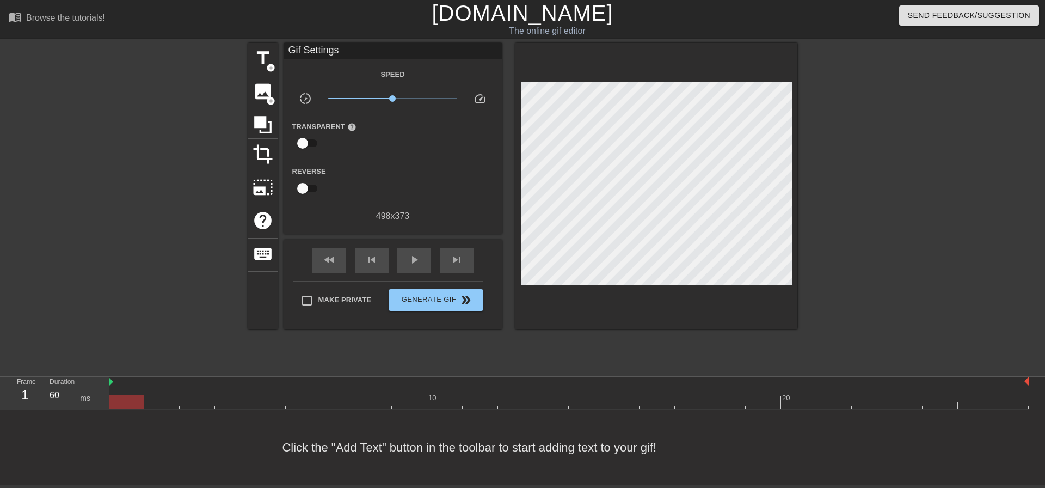
drag, startPoint x: 1006, startPoint y: 396, endPoint x: 121, endPoint y: 385, distance: 885.4
click at [121, 385] on div "10 20" at bounding box center [569, 393] width 920 height 32
click at [254, 90] on span "image" at bounding box center [263, 91] width 21 height 21
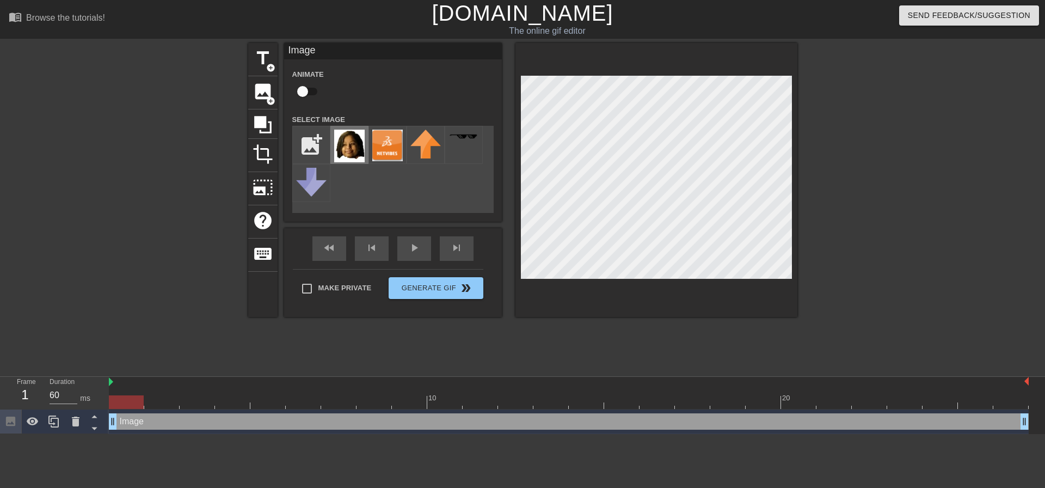
click at [342, 155] on img at bounding box center [349, 146] width 30 height 33
click at [303, 91] on input "checkbox" at bounding box center [303, 91] width 62 height 21
checkbox input "true"
click at [164, 402] on div at bounding box center [569, 402] width 920 height 14
click at [185, 404] on div at bounding box center [569, 402] width 920 height 14
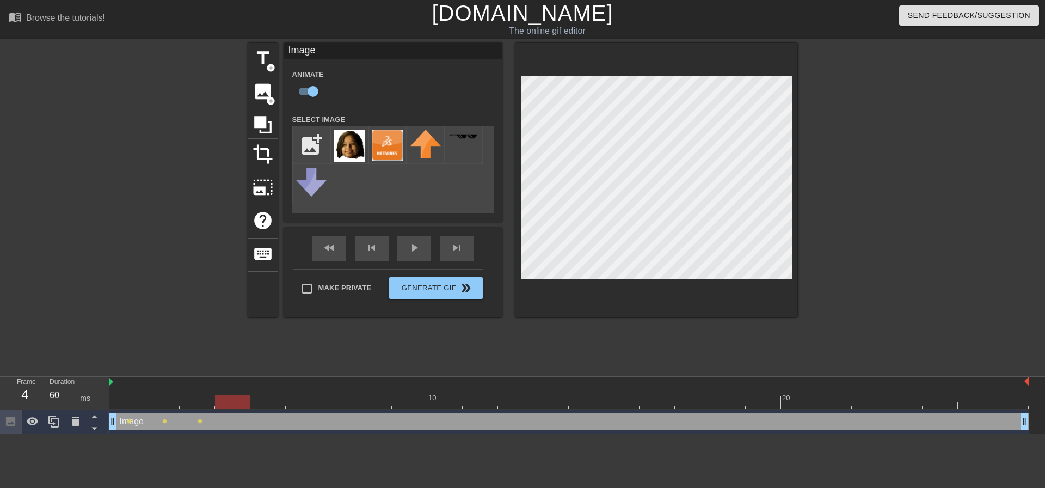
click at [242, 401] on div at bounding box center [569, 402] width 920 height 14
drag, startPoint x: 266, startPoint y: 403, endPoint x: 290, endPoint y: 396, distance: 25.4
click at [267, 403] on div at bounding box center [569, 402] width 920 height 14
click at [315, 399] on div at bounding box center [569, 402] width 920 height 14
click at [338, 405] on div at bounding box center [569, 402] width 920 height 14
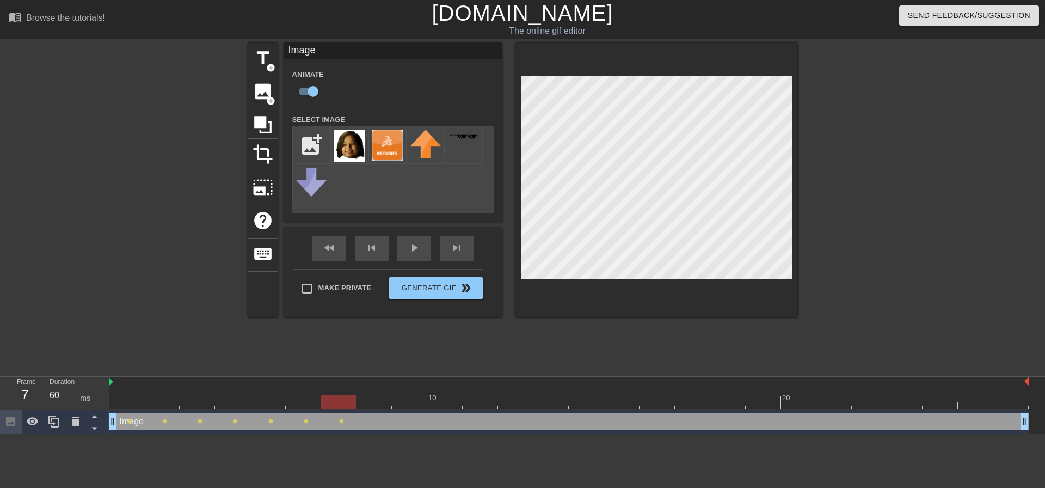
click at [378, 402] on div at bounding box center [569, 402] width 920 height 14
click at [419, 403] on div at bounding box center [569, 402] width 920 height 14
click at [452, 401] on div at bounding box center [569, 402] width 920 height 14
click at [486, 410] on div "Image drag_handle drag_handle lens lens lens lens lens lens lens lens lens lens" at bounding box center [569, 421] width 920 height 25
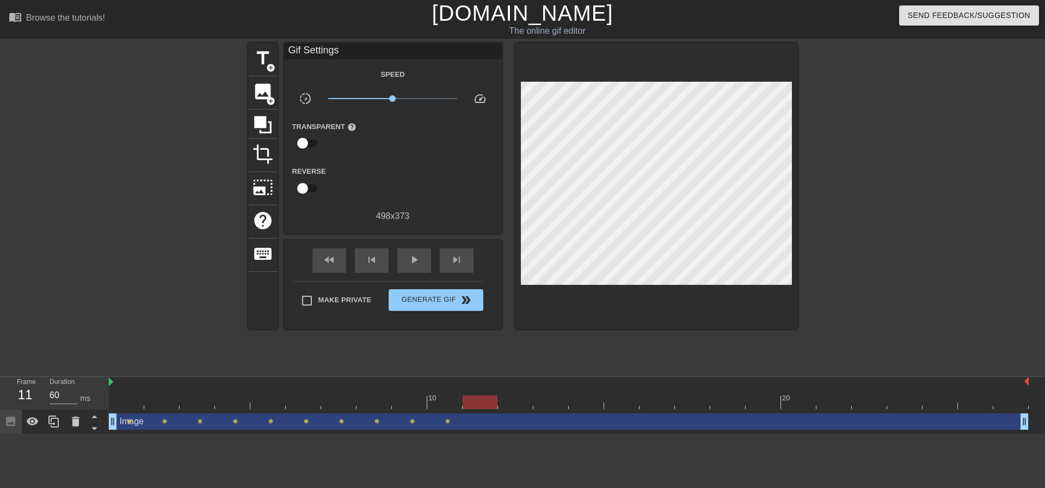
click at [481, 402] on div at bounding box center [569, 402] width 920 height 14
click at [569, 426] on div "Image drag_handle drag_handle" at bounding box center [569, 421] width 920 height 16
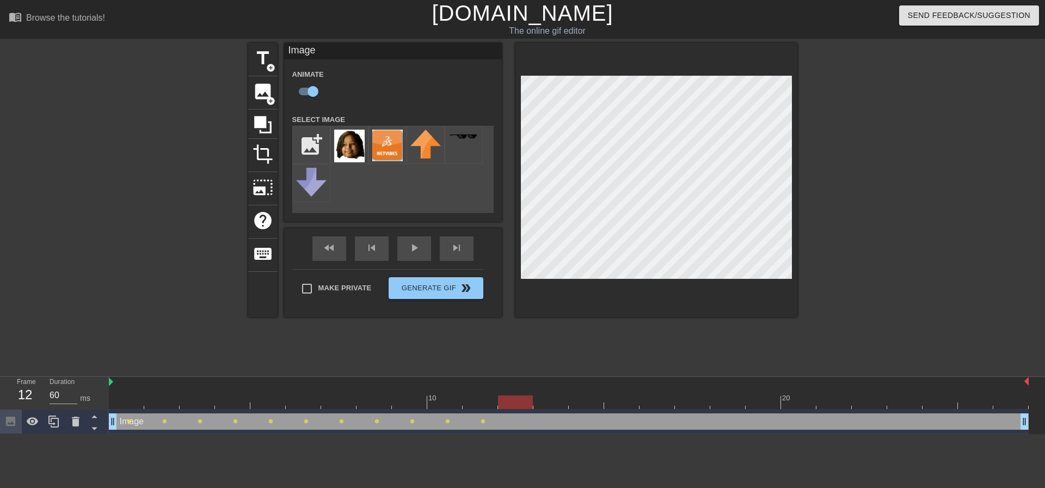
click at [515, 401] on div at bounding box center [569, 402] width 920 height 14
click at [556, 403] on div at bounding box center [569, 402] width 920 height 14
click at [583, 400] on div at bounding box center [569, 402] width 920 height 14
click at [629, 403] on div at bounding box center [569, 402] width 920 height 14
click at [662, 402] on div at bounding box center [569, 402] width 920 height 14
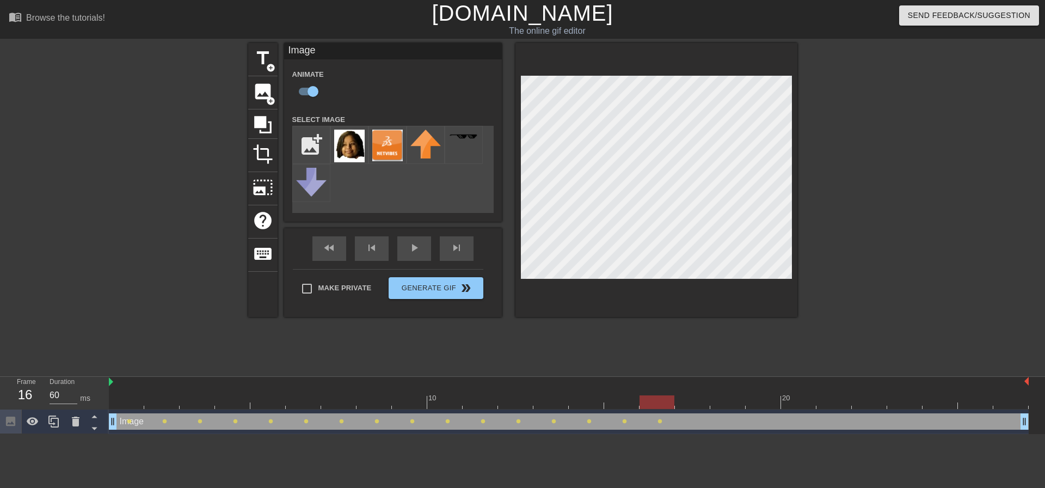
click at [695, 399] on div at bounding box center [569, 402] width 920 height 14
click at [720, 406] on div at bounding box center [569, 402] width 920 height 14
click at [762, 403] on div at bounding box center [569, 402] width 920 height 14
click at [804, 404] on div at bounding box center [569, 402] width 920 height 14
click at [823, 404] on div at bounding box center [569, 402] width 920 height 14
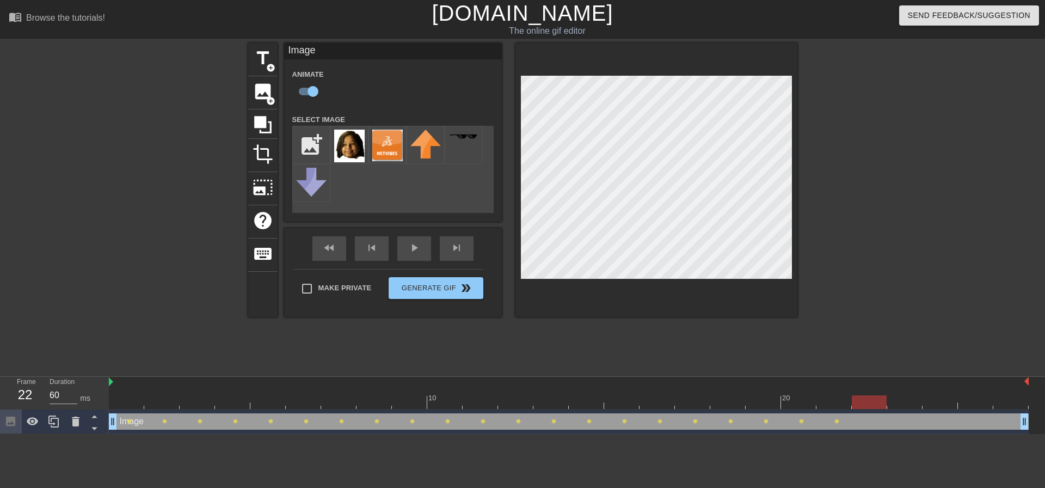
click at [874, 403] on div at bounding box center [569, 402] width 920 height 14
click at [901, 403] on div at bounding box center [569, 402] width 920 height 14
click at [934, 403] on div at bounding box center [569, 402] width 920 height 14
click at [971, 401] on div at bounding box center [569, 402] width 920 height 14
click at [1006, 403] on div at bounding box center [569, 402] width 920 height 14
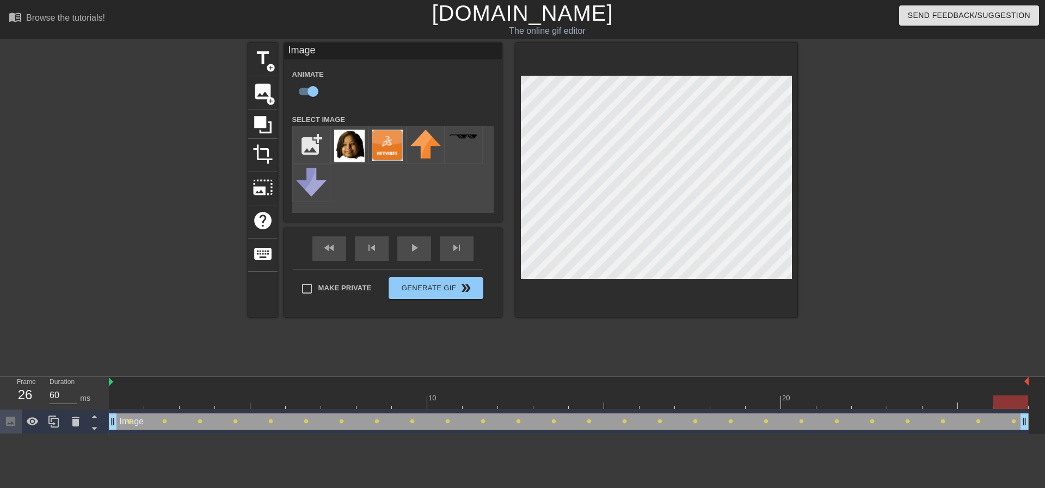
click at [182, 322] on div at bounding box center [153, 206] width 163 height 327
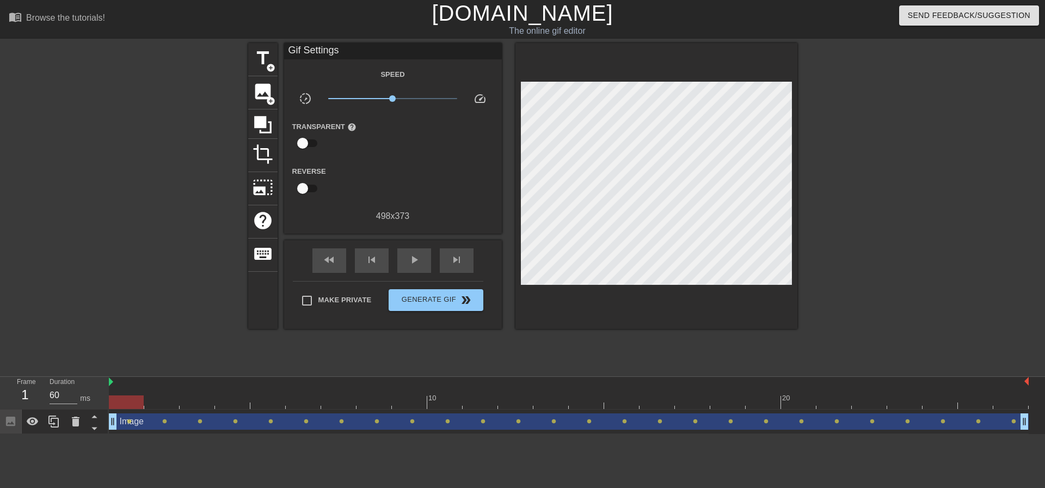
drag, startPoint x: 1018, startPoint y: 403, endPoint x: 122, endPoint y: 415, distance: 895.8
click at [122, 415] on div "10 20 Image drag_handle drag_handle lens lens lens lens lens lens lens lens len…" at bounding box center [577, 405] width 936 height 57
click at [272, 98] on span "add_circle" at bounding box center [270, 100] width 9 height 9
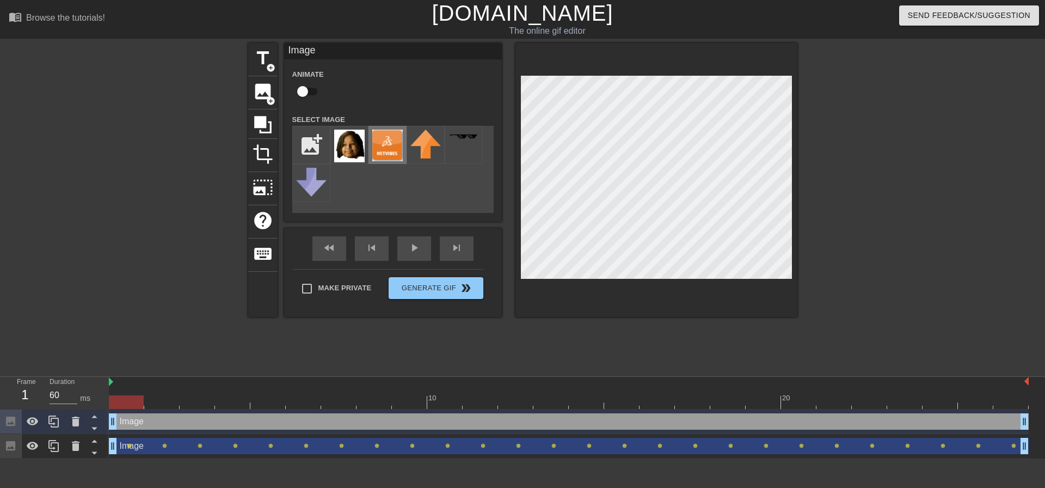
click at [376, 149] on img at bounding box center [387, 146] width 30 height 32
click at [155, 403] on div at bounding box center [569, 402] width 920 height 14
click at [130, 404] on div at bounding box center [569, 402] width 920 height 14
click at [143, 426] on div "Image drag_handle drag_handle" at bounding box center [569, 421] width 920 height 16
click at [163, 404] on div at bounding box center [569, 402] width 920 height 14
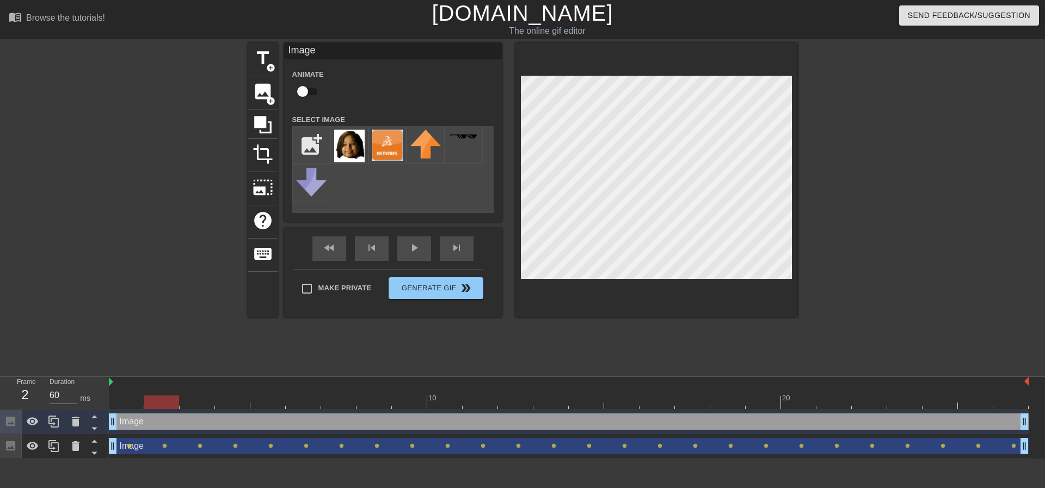
click at [132, 401] on div at bounding box center [569, 402] width 920 height 14
click at [147, 422] on div "Image drag_handle drag_handle" at bounding box center [569, 421] width 920 height 16
click at [174, 403] on div at bounding box center [569, 402] width 920 height 14
click at [204, 405] on div at bounding box center [569, 402] width 920 height 14
click at [125, 405] on div at bounding box center [569, 402] width 920 height 14
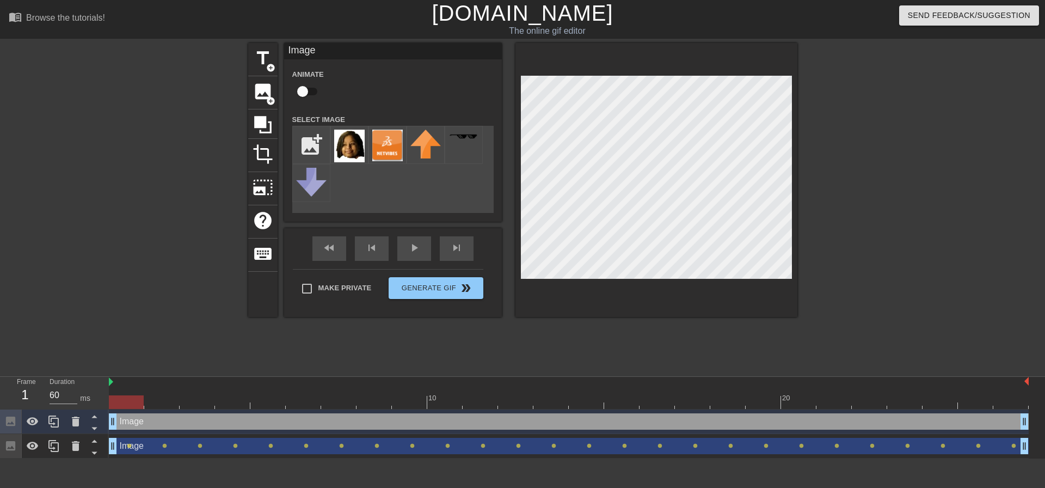
click at [309, 91] on input "checkbox" at bounding box center [303, 91] width 62 height 21
checkbox input "true"
click at [171, 405] on div at bounding box center [569, 402] width 920 height 14
click at [190, 403] on div at bounding box center [569, 402] width 920 height 14
click at [235, 400] on div at bounding box center [569, 402] width 920 height 14
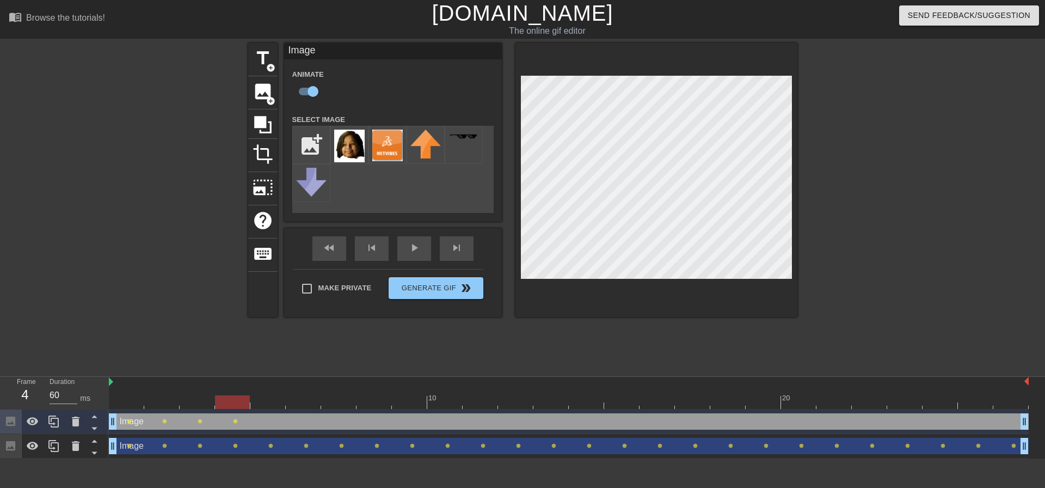
drag, startPoint x: 259, startPoint y: 407, endPoint x: 261, endPoint y: 400, distance: 6.7
click at [260, 407] on div at bounding box center [569, 402] width 920 height 14
click at [307, 404] on div at bounding box center [569, 402] width 920 height 14
click at [331, 405] on div at bounding box center [569, 402] width 920 height 14
click at [371, 403] on div at bounding box center [569, 402] width 920 height 14
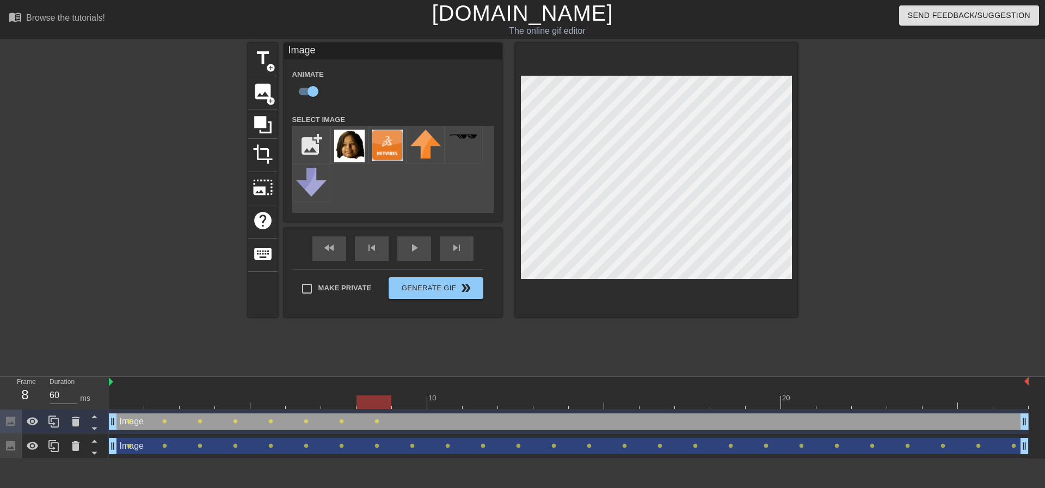
click at [401, 401] on div at bounding box center [569, 402] width 920 height 14
click at [455, 403] on div at bounding box center [569, 402] width 920 height 14
click at [486, 406] on div at bounding box center [569, 402] width 920 height 14
click at [520, 405] on div at bounding box center [569, 402] width 920 height 14
click at [557, 401] on div at bounding box center [569, 402] width 920 height 14
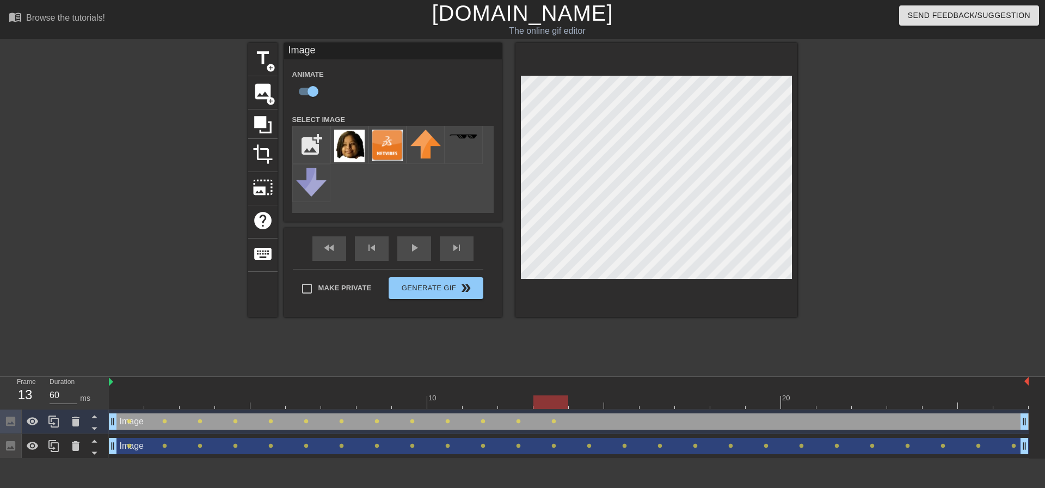
click at [579, 401] on div at bounding box center [569, 402] width 920 height 14
click at [625, 401] on div at bounding box center [569, 402] width 920 height 14
click at [653, 406] on div at bounding box center [569, 402] width 920 height 14
click at [688, 401] on div at bounding box center [569, 402] width 920 height 14
click at [724, 401] on div at bounding box center [569, 402] width 920 height 14
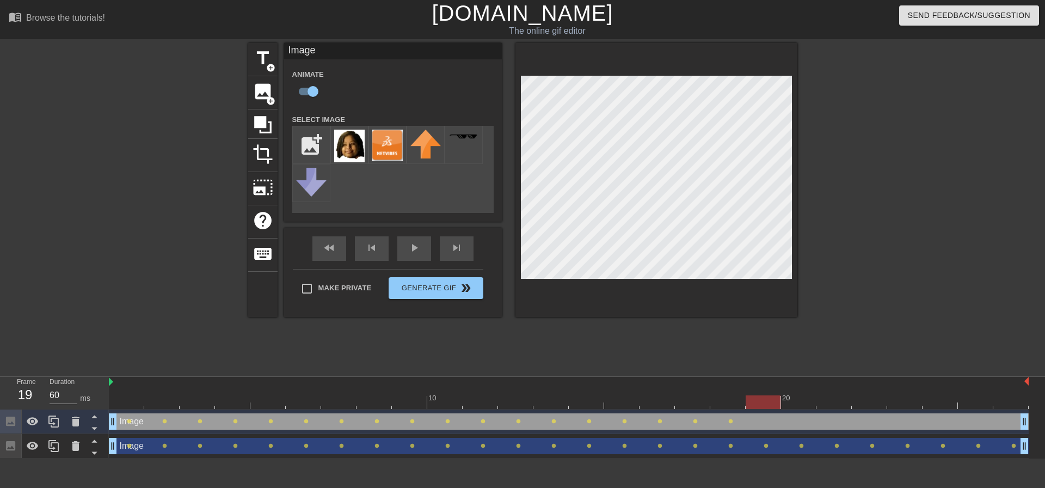
click at [759, 403] on div at bounding box center [569, 402] width 920 height 14
click at [795, 399] on div at bounding box center [569, 402] width 920 height 14
click at [823, 401] on div at bounding box center [569, 402] width 920 height 14
click at [856, 401] on div at bounding box center [569, 402] width 920 height 14
click at [895, 397] on div at bounding box center [569, 402] width 920 height 14
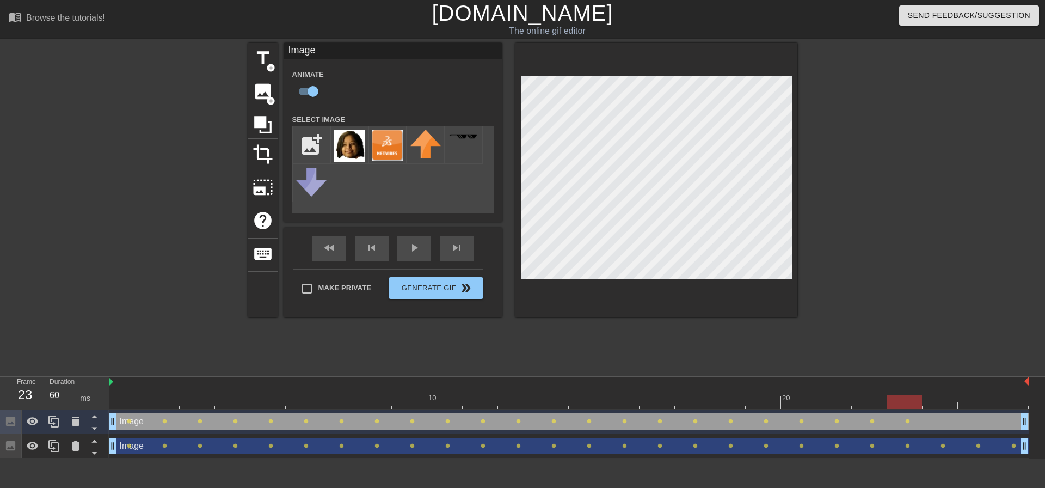
click at [933, 406] on div at bounding box center [569, 402] width 920 height 14
click at [975, 406] on div at bounding box center [569, 402] width 920 height 14
click at [1001, 403] on div at bounding box center [569, 402] width 920 height 14
click at [872, 321] on div at bounding box center [892, 206] width 163 height 327
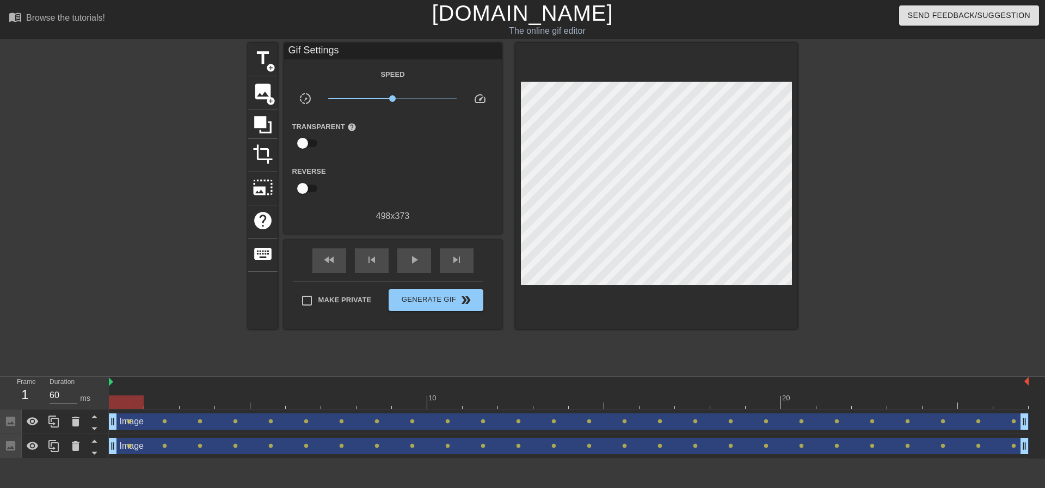
drag, startPoint x: 1002, startPoint y: 399, endPoint x: 136, endPoint y: 400, distance: 866.8
click at [136, 400] on div at bounding box center [126, 402] width 35 height 14
click at [427, 299] on span "Generate Gif double_arrow" at bounding box center [435, 299] width 85 height 13
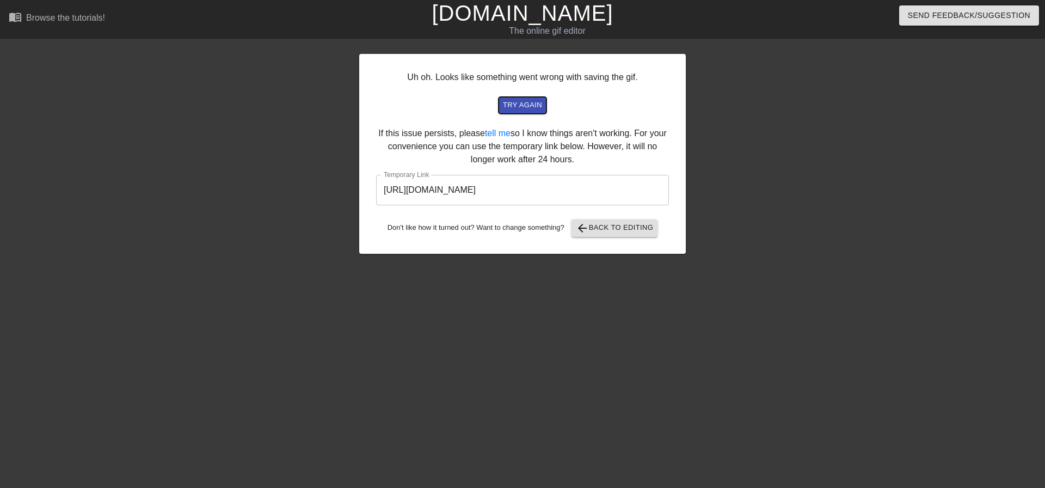
click at [534, 103] on span "try again" at bounding box center [522, 105] width 39 height 13
click at [438, 190] on input "[URL][DOMAIN_NAME]" at bounding box center [522, 190] width 293 height 30
